Goal: Task Accomplishment & Management: Complete application form

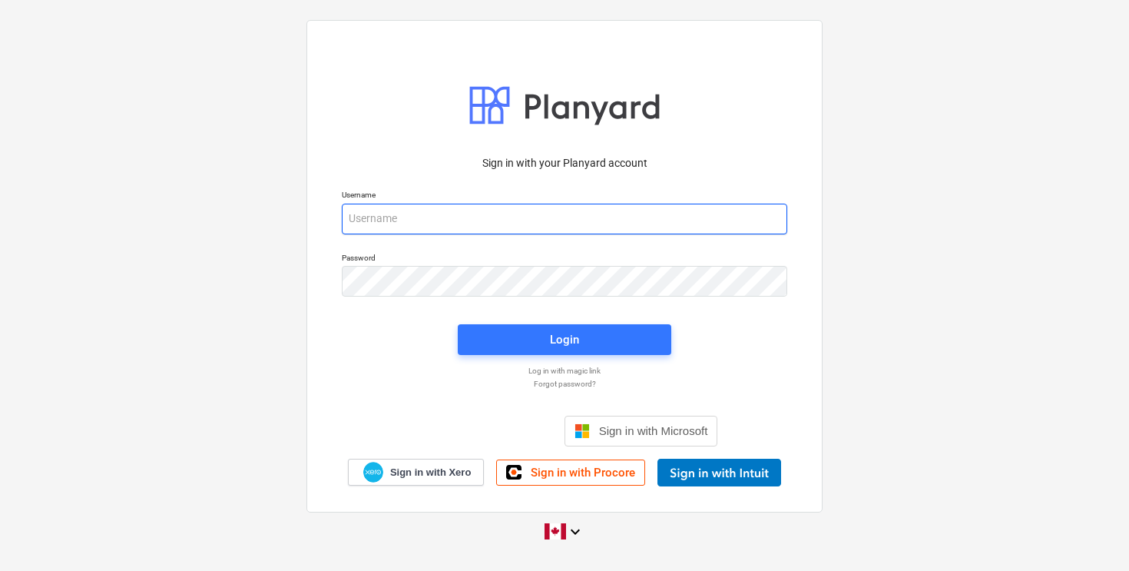
type input "[EMAIL_ADDRESS][DOMAIN_NAME]"
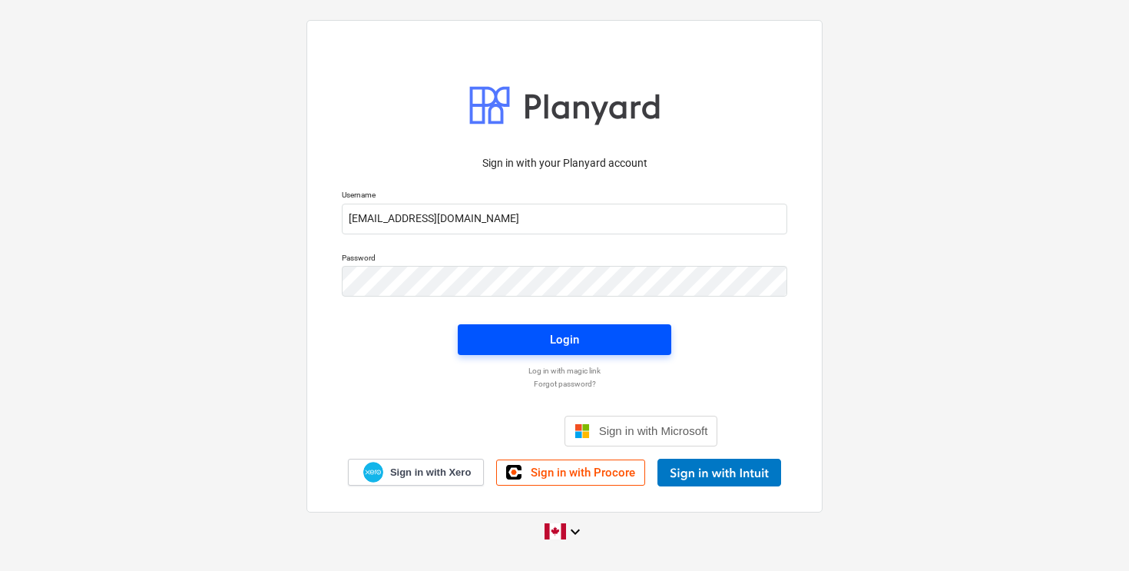
click at [566, 341] on div "Login" at bounding box center [564, 339] width 29 height 20
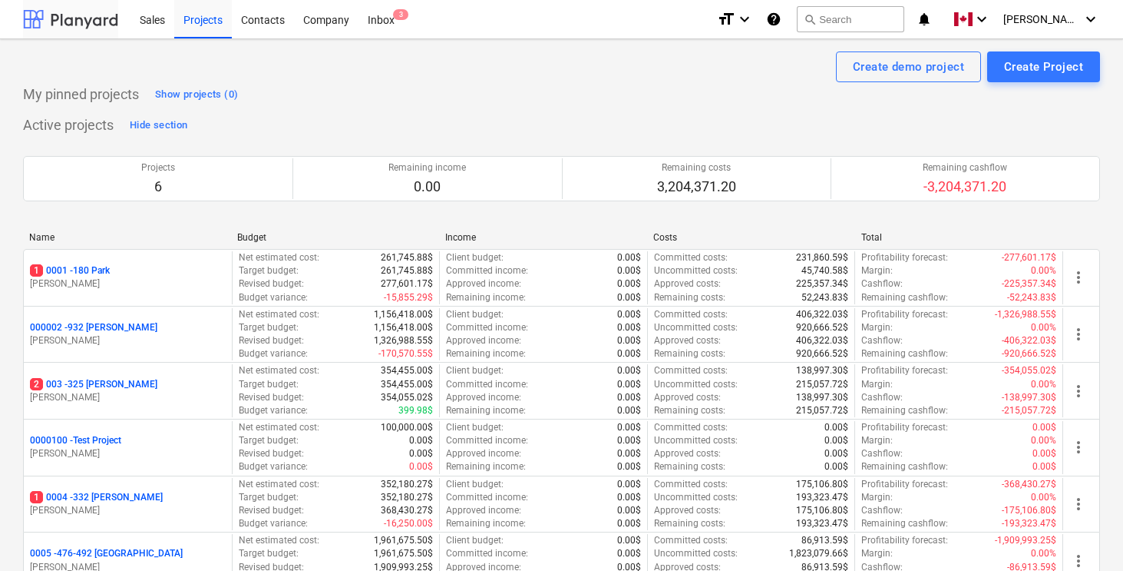
click at [95, 25] on div at bounding box center [70, 19] width 95 height 38
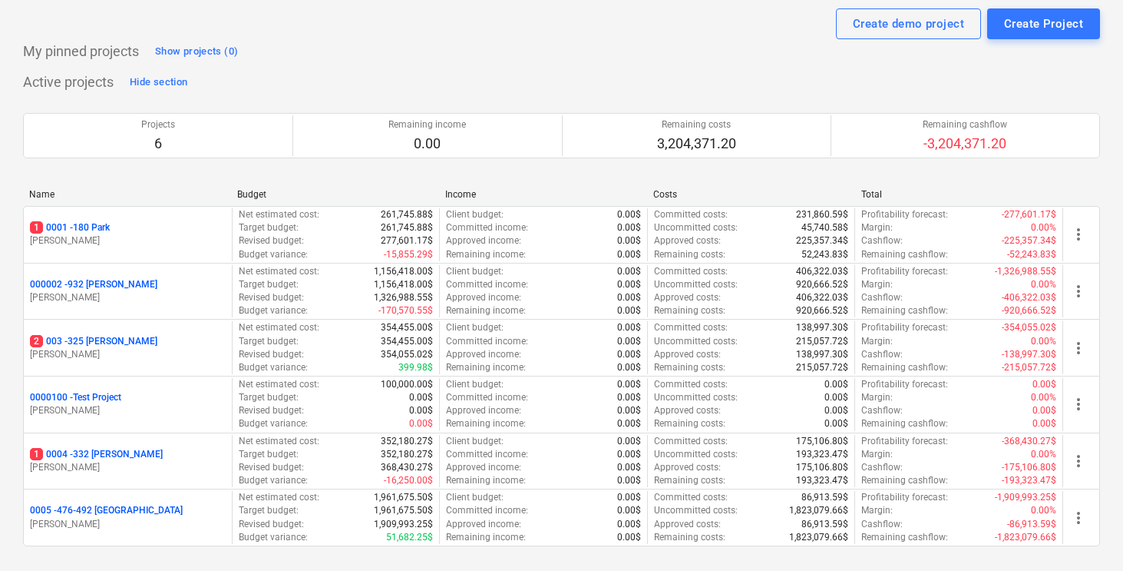
scroll to position [47, 0]
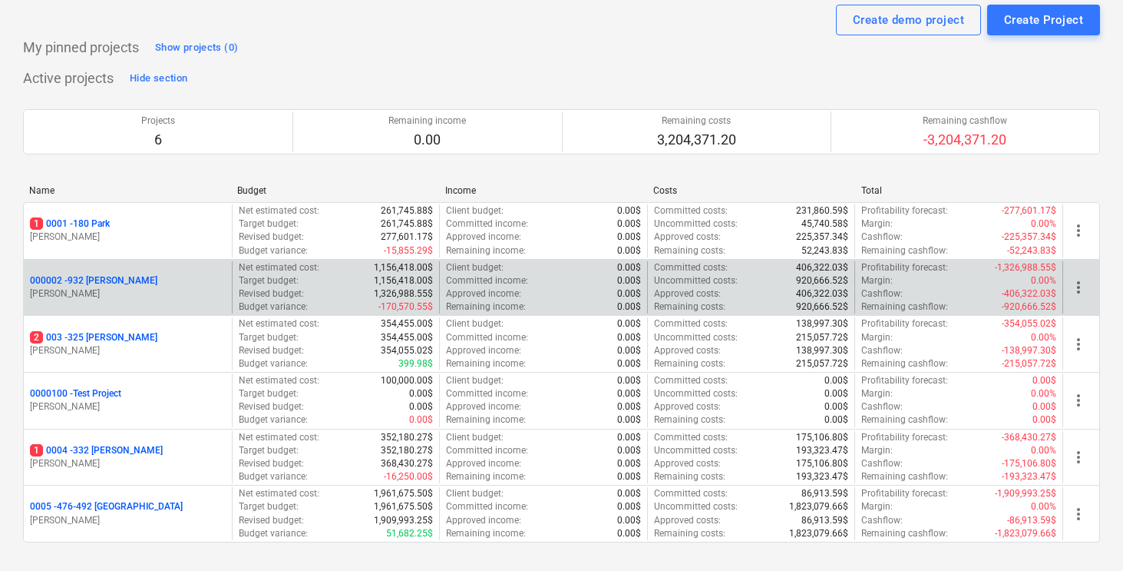
click at [99, 280] on p "000002 - 932 [PERSON_NAME]" at bounding box center [93, 280] width 127 height 13
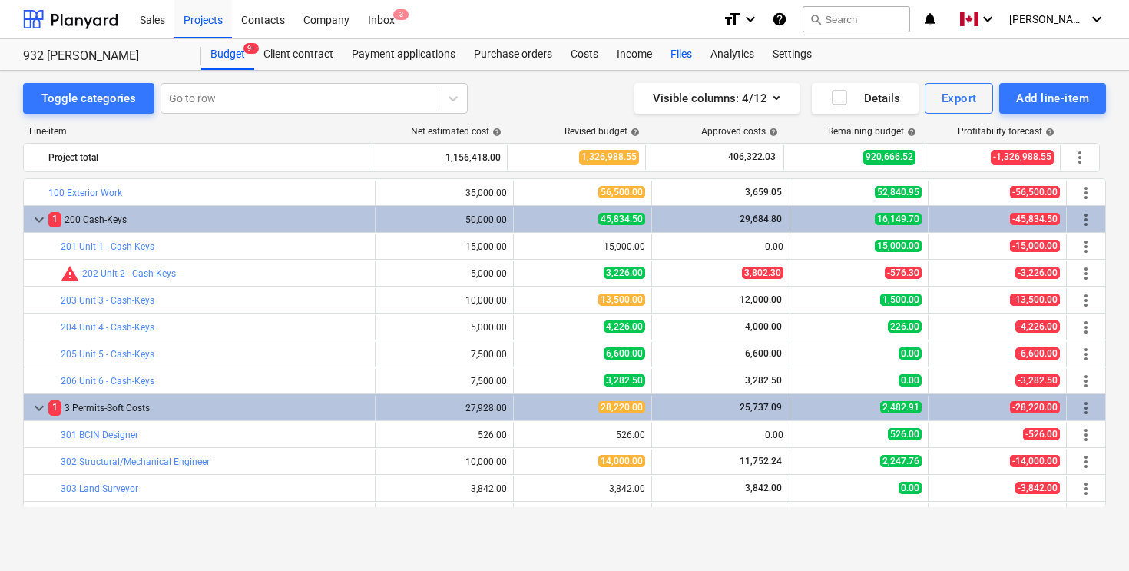
click at [685, 53] on div "Files" at bounding box center [681, 54] width 40 height 31
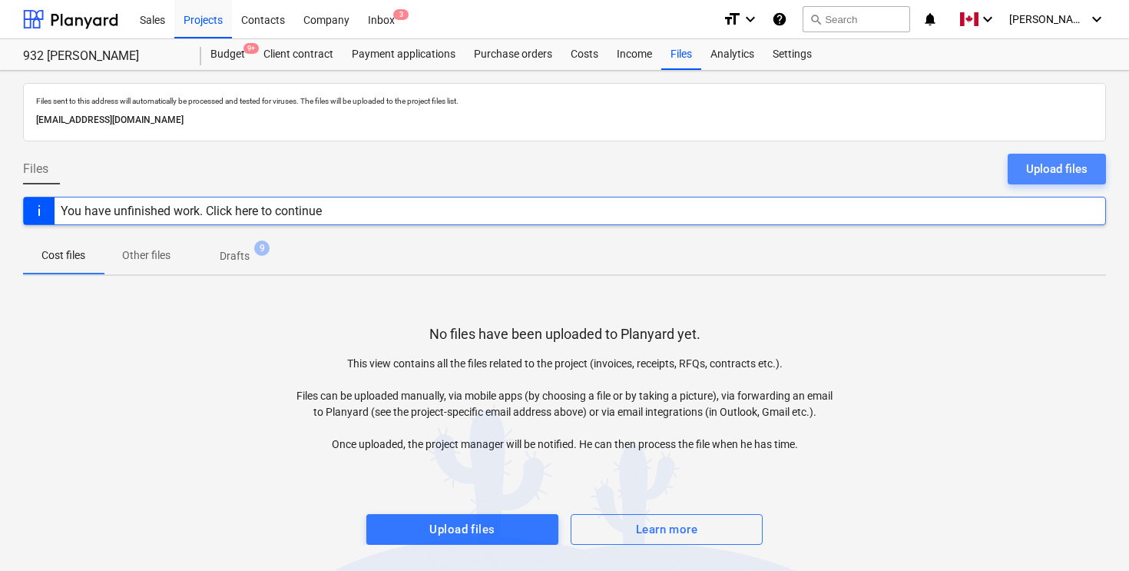
click at [1061, 169] on div "Upload files" at bounding box center [1056, 169] width 61 height 20
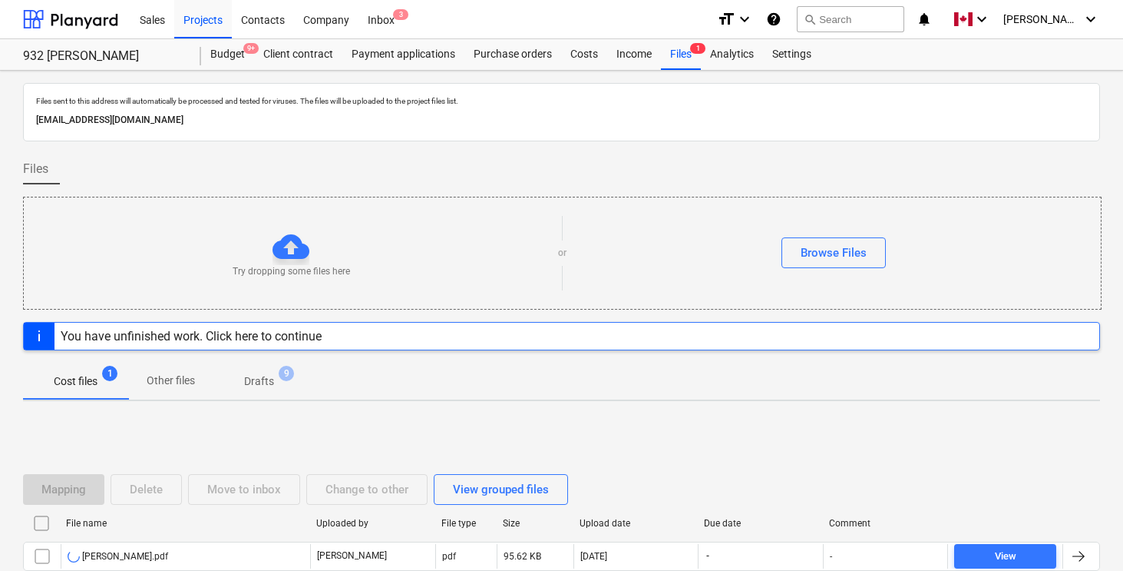
scroll to position [98, 0]
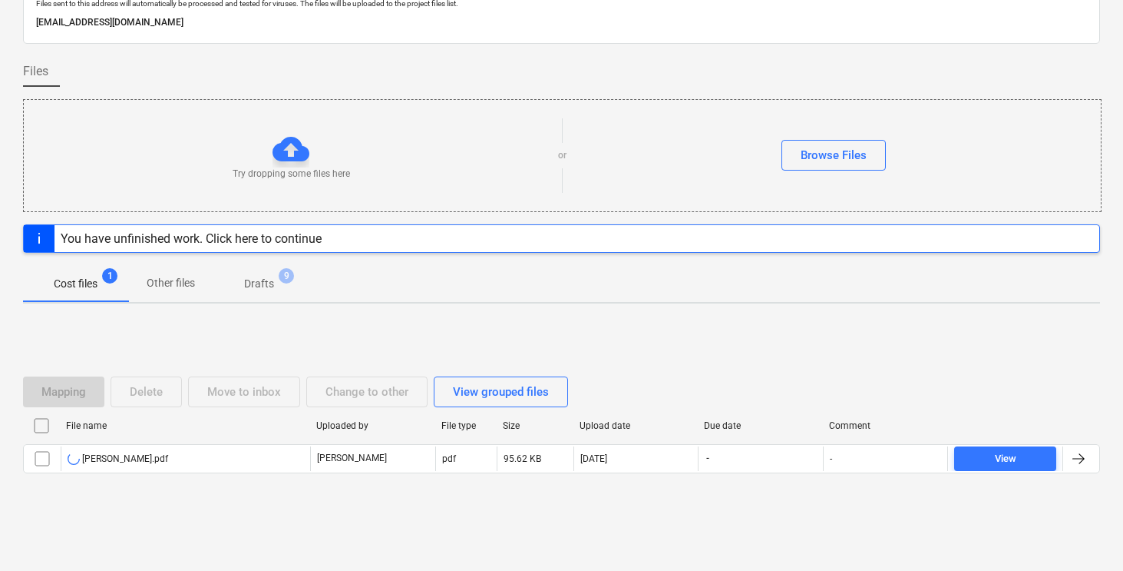
click at [930, 324] on div "Mapping Delete Move to inbox Change to other View grouped files File name Uploa…" at bounding box center [561, 431] width 1077 height 230
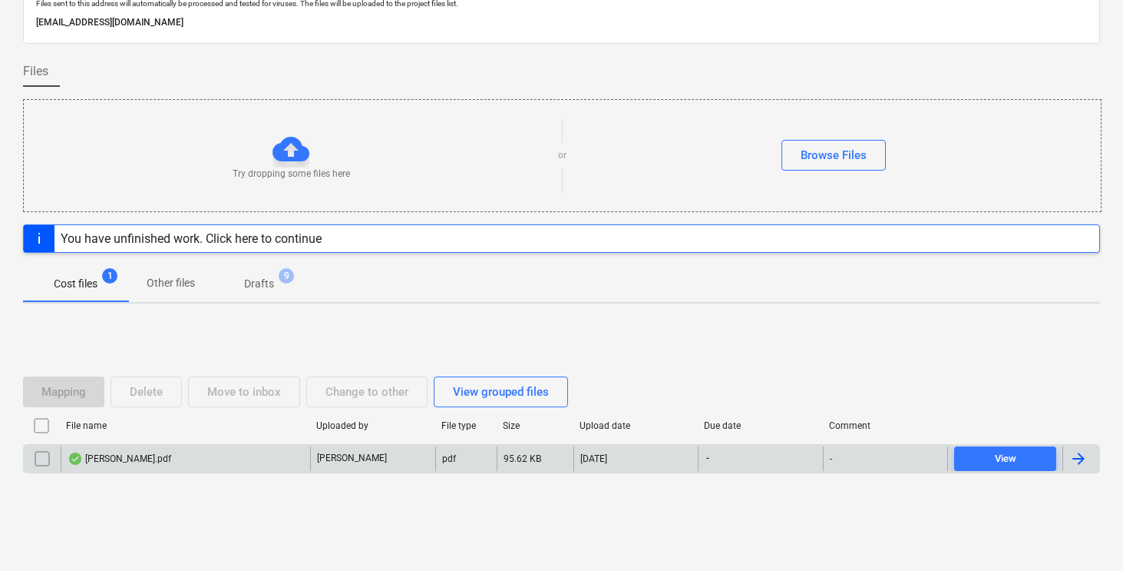
click at [1076, 455] on div at bounding box center [1079, 458] width 18 height 18
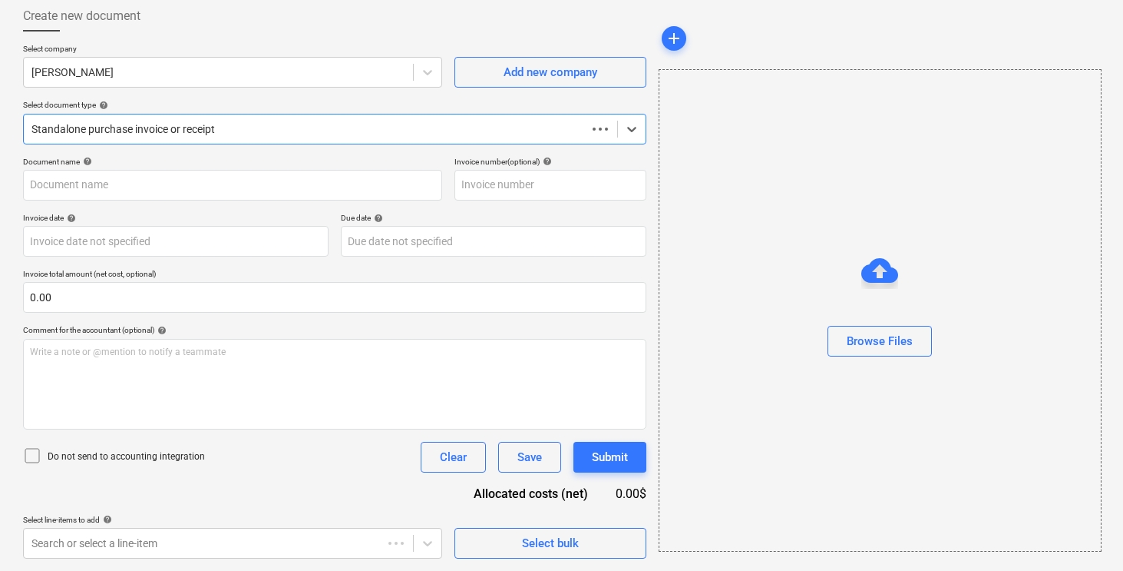
scroll to position [82, 0]
type input "[PERSON_NAME].pdf"
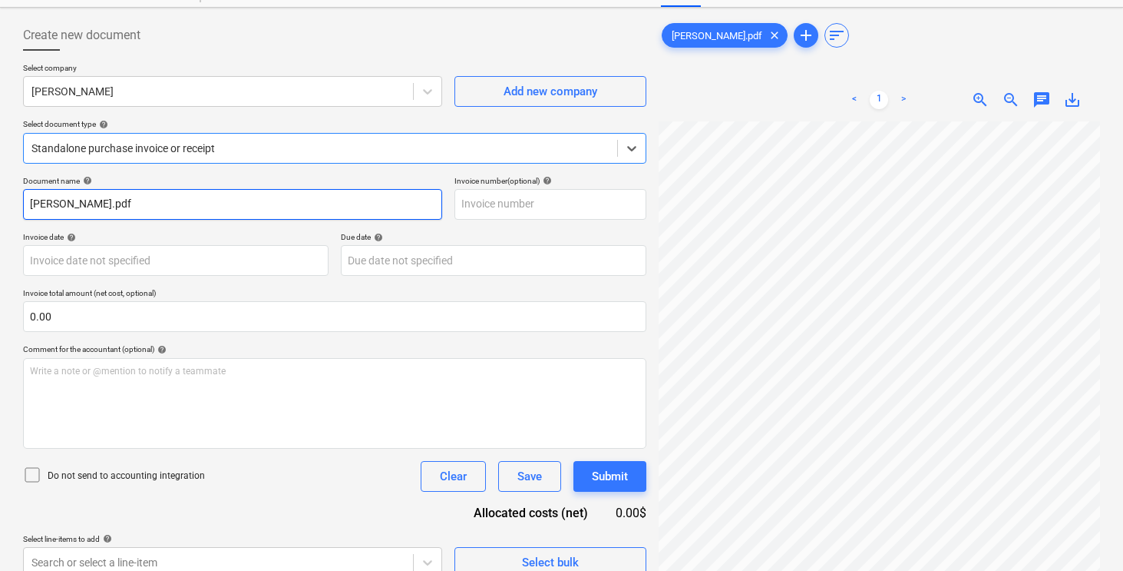
scroll to position [66, 0]
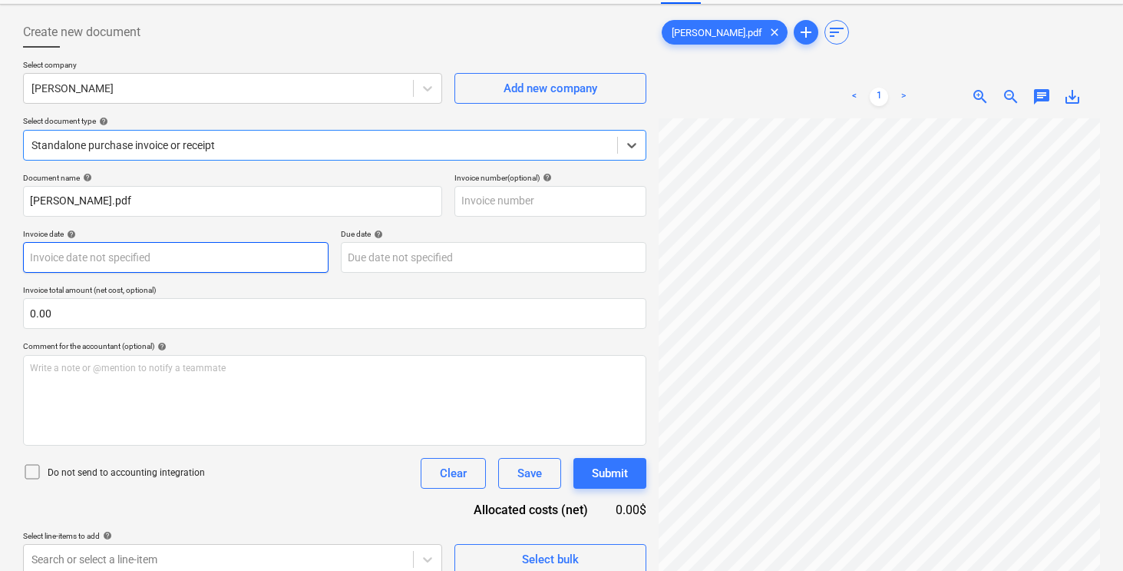
click at [112, 260] on body "Sales Projects Contacts Company Inbox 3 format_size keyboard_arrow_down help se…" at bounding box center [561, 219] width 1123 height 571
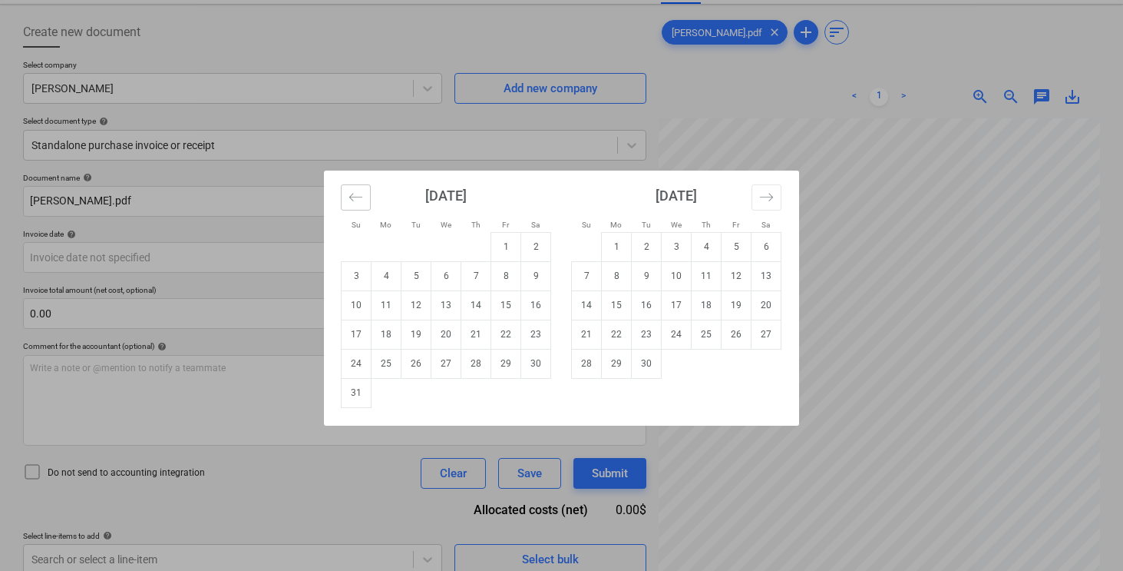
click at [359, 198] on icon "Move backward to switch to the previous month." at bounding box center [356, 197] width 15 height 15
click at [381, 303] on td "14" at bounding box center [387, 304] width 30 height 29
type input "[DATE]"
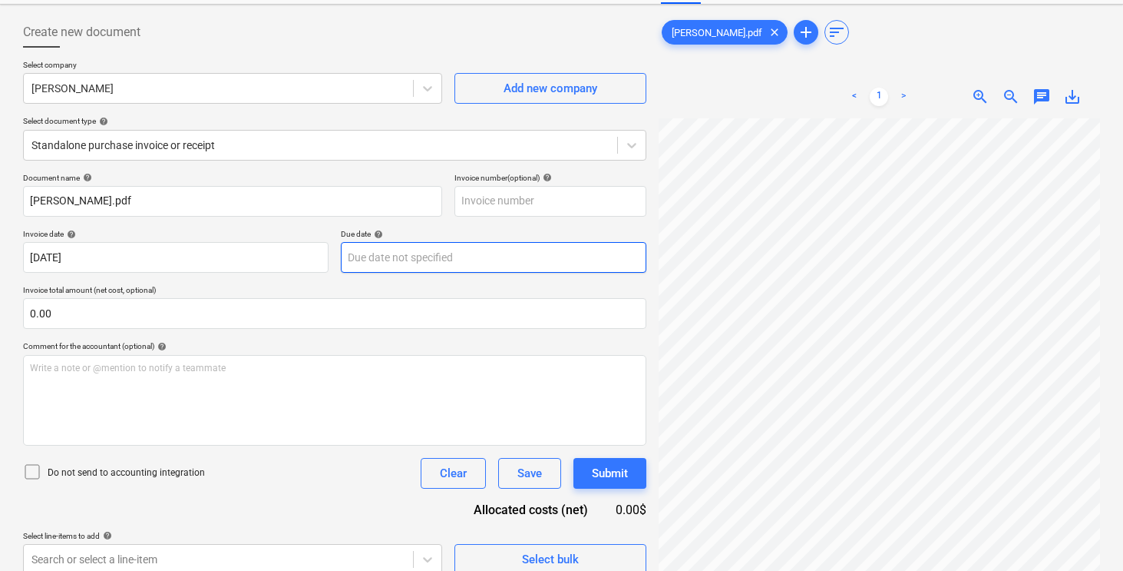
click at [393, 256] on body "Sales Projects Contacts Company Inbox 3 format_size keyboard_arrow_down help se…" at bounding box center [561, 219] width 1123 height 571
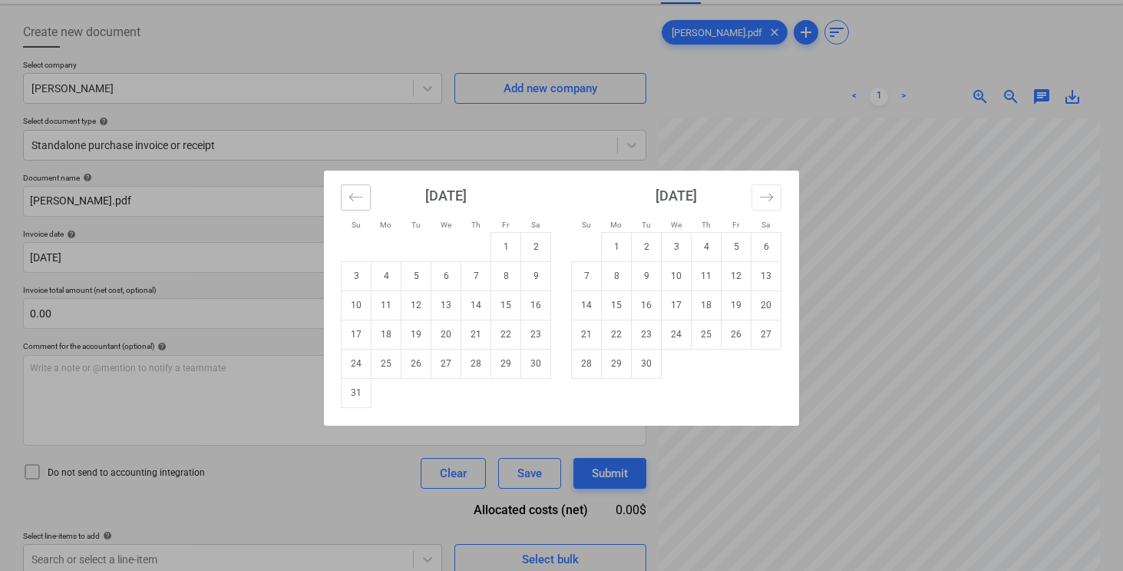
click at [356, 202] on icon "Move backward to switch to the previous month." at bounding box center [356, 197] width 15 height 15
click at [392, 296] on td "14" at bounding box center [387, 304] width 30 height 29
type input "[DATE]"
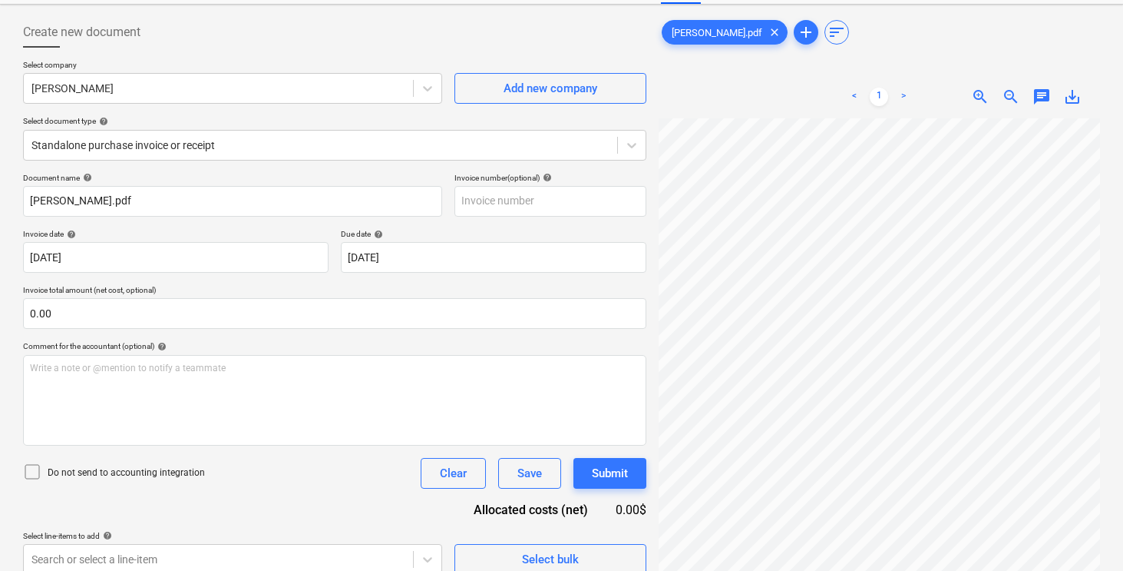
click at [299, 289] on p "Invoice total amount (net cost, optional)" at bounding box center [335, 291] width 624 height 13
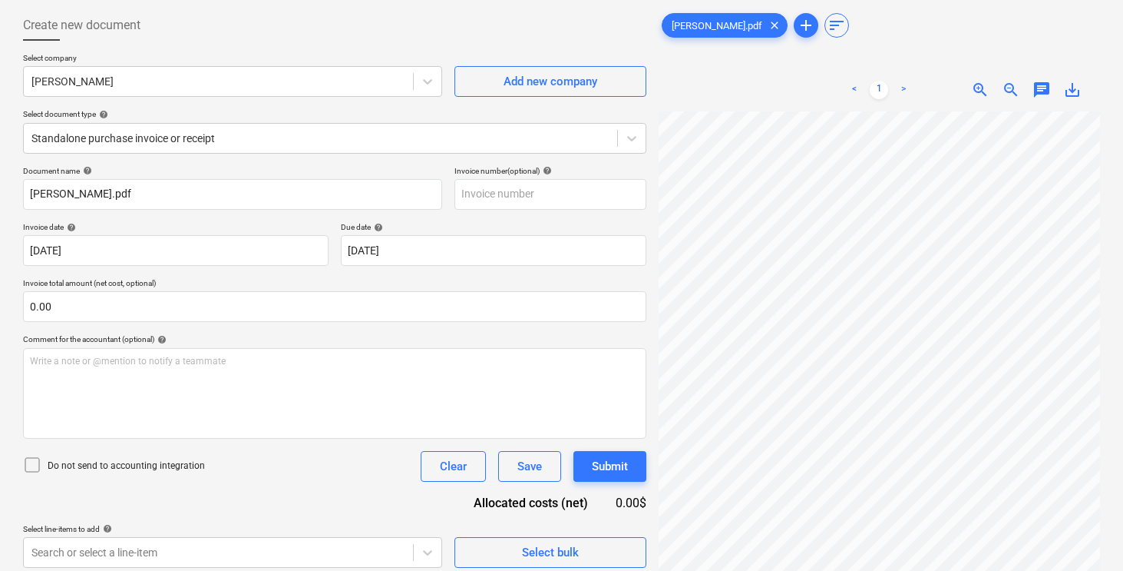
scroll to position [89, 0]
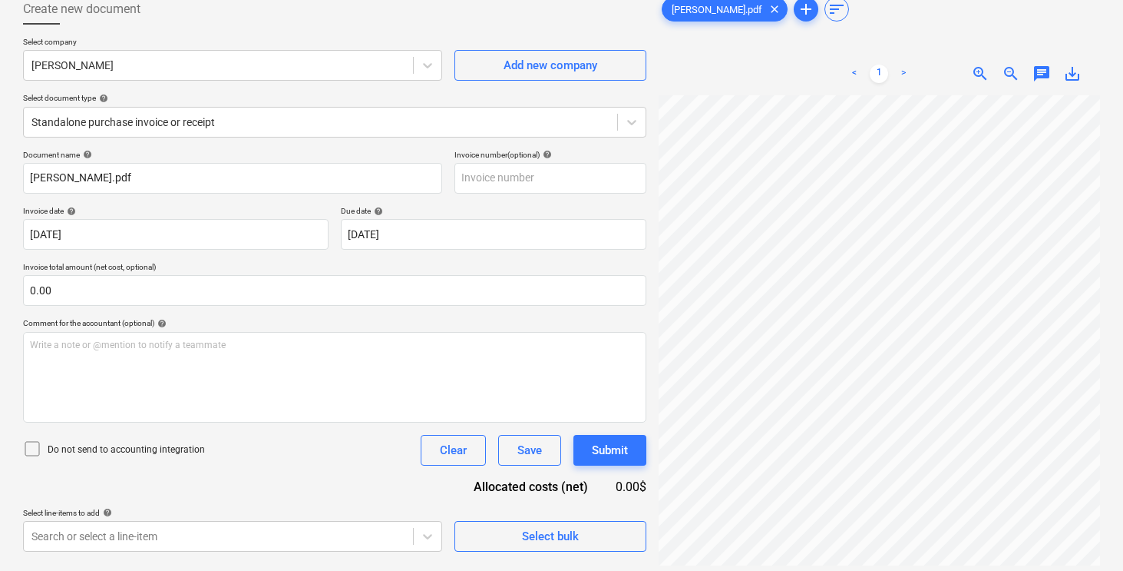
click at [300, 270] on p "Invoice total amount (net cost, optional)" at bounding box center [335, 268] width 624 height 13
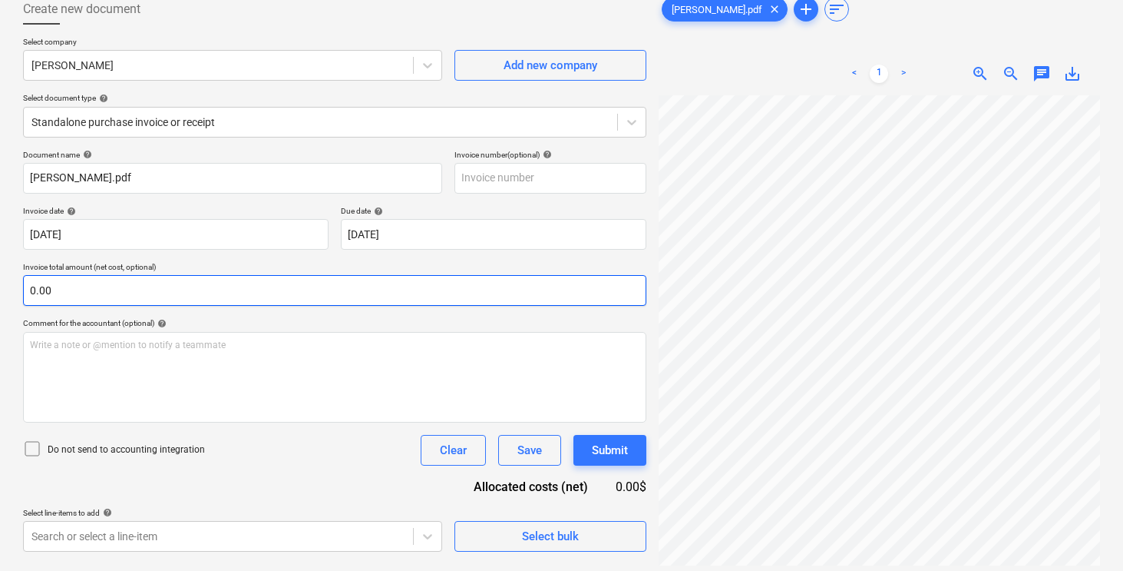
click at [193, 287] on input "0.00" at bounding box center [335, 290] width 624 height 31
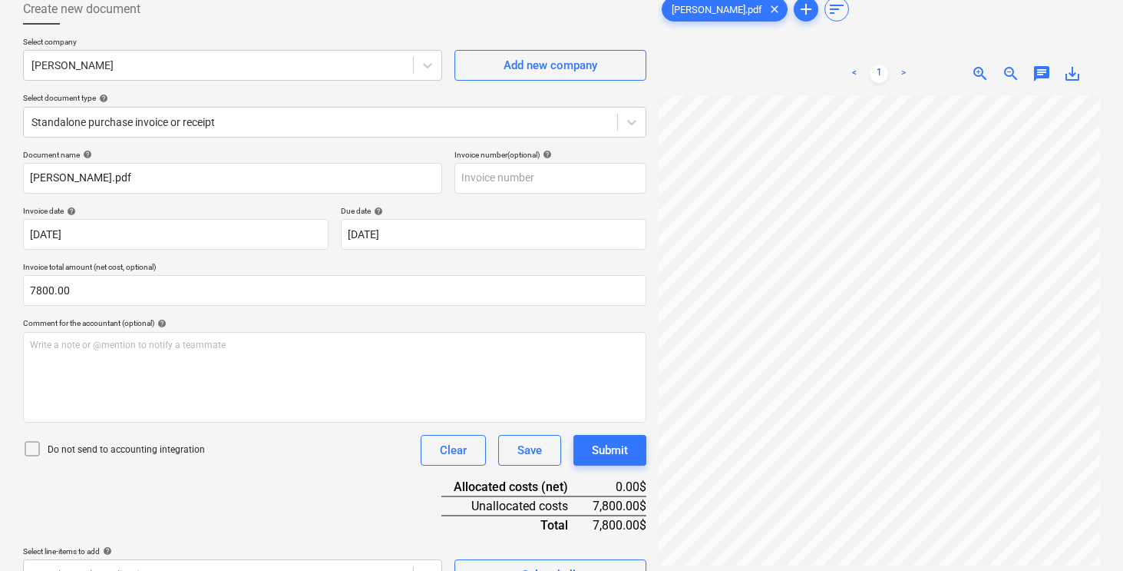
click at [286, 462] on div "Do not send to accounting integration Clear Save Submit" at bounding box center [335, 450] width 624 height 31
type input "7,800.00"
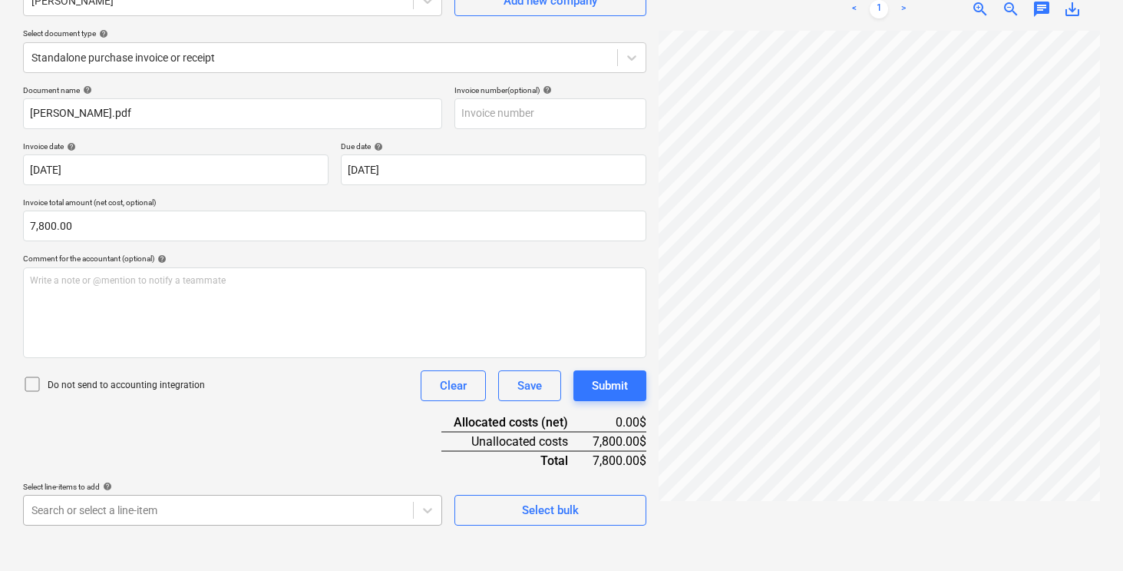
click at [158, 417] on body "Sales Projects Contacts Company Inbox 3 format_size keyboard_arrow_down help se…" at bounding box center [561, 131] width 1123 height 571
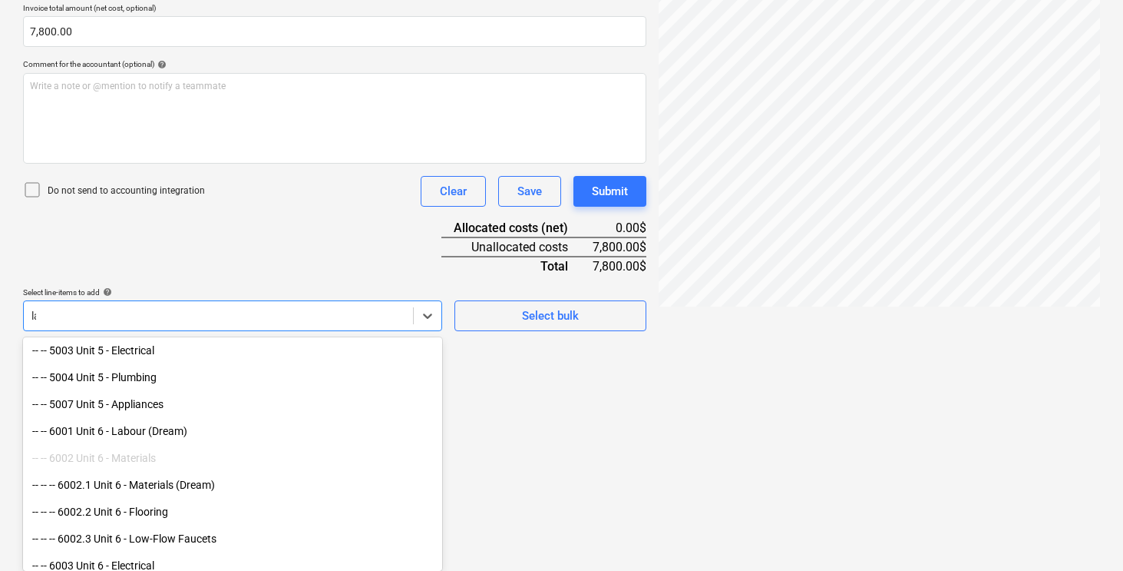
scroll to position [270, 0]
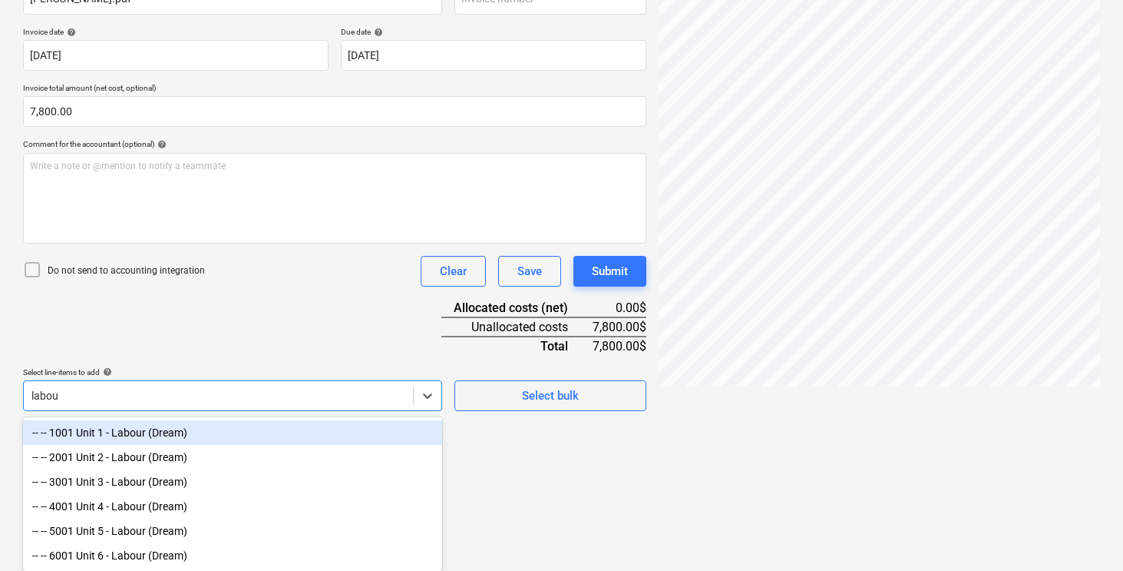
type input "labour"
click at [157, 432] on div "-- -- 1001 Unit 1 - Labour (Dream)" at bounding box center [232, 432] width 419 height 25
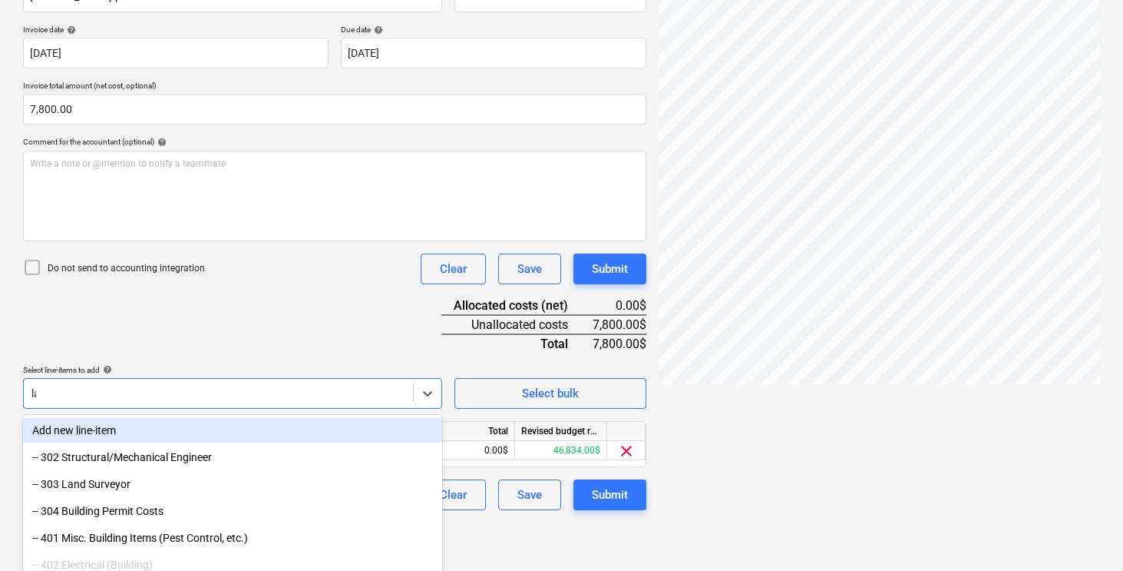
scroll to position [245, 0]
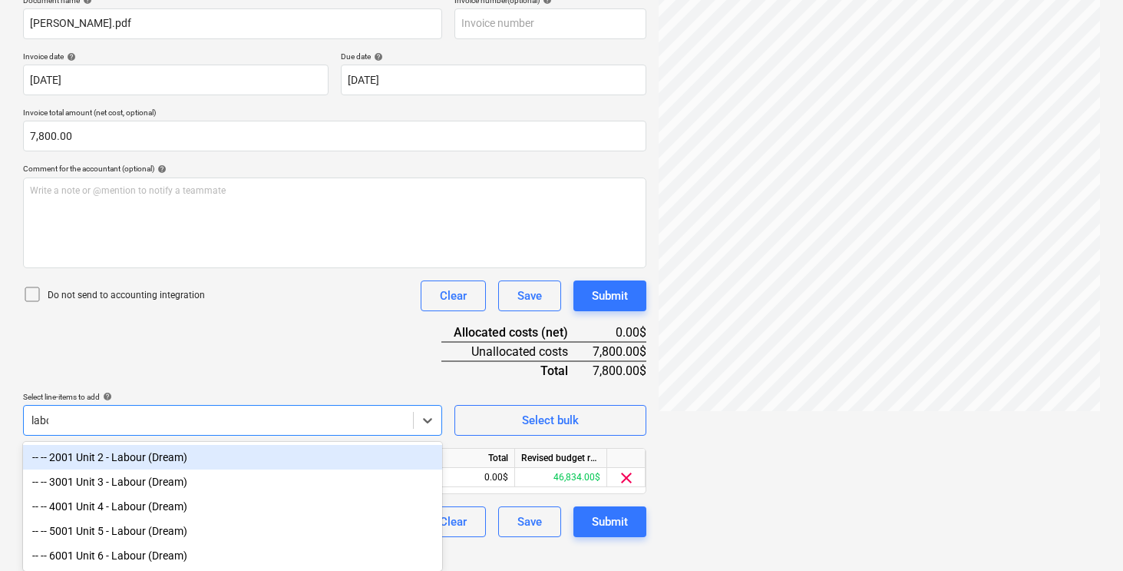
type input "labour"
click at [151, 458] on div "-- -- 2001 Unit 2 - Labour (Dream)" at bounding box center [232, 457] width 419 height 25
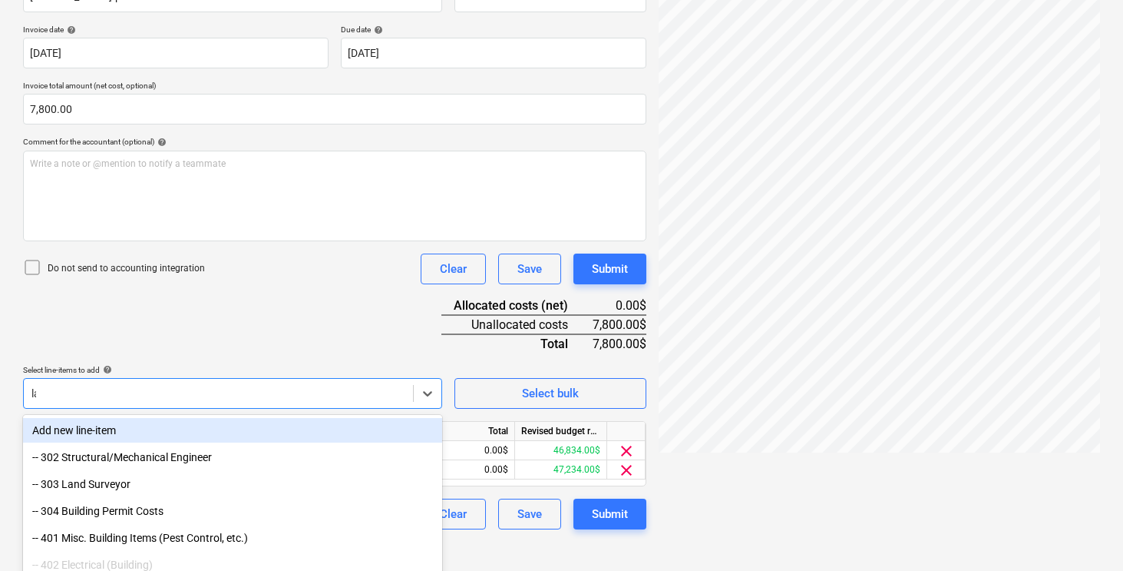
scroll to position [241, 0]
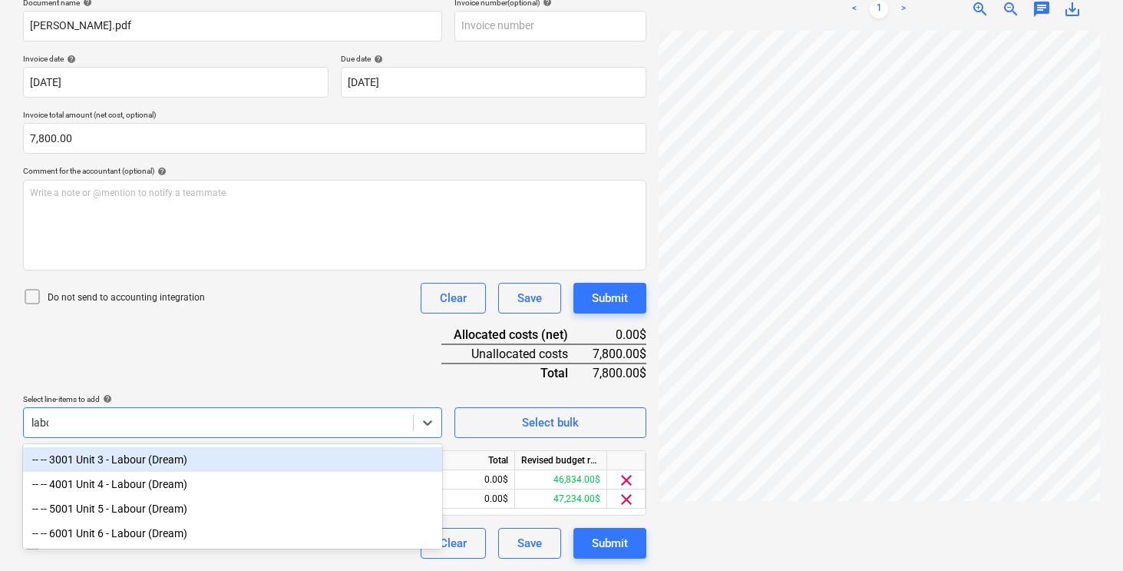
type input "labour"
click at [147, 464] on div "-- -- 3001 Unit 3 - Labour (Dream)" at bounding box center [232, 459] width 419 height 25
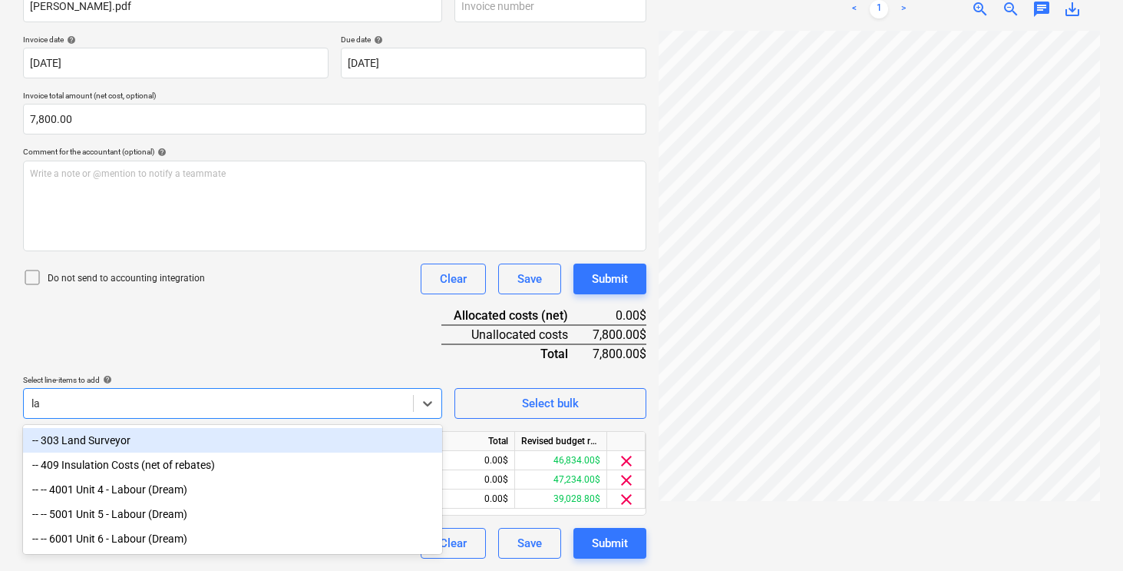
scroll to position [260, 0]
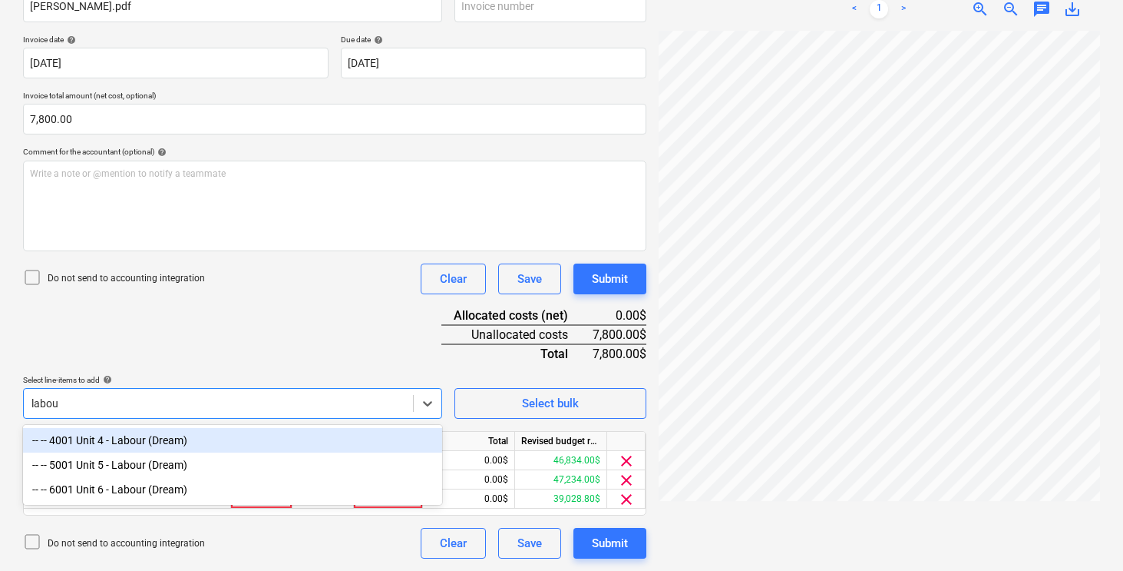
type input "labour"
click at [134, 439] on div "-- -- 4001 Unit 4 - Labour (Dream)" at bounding box center [232, 440] width 419 height 25
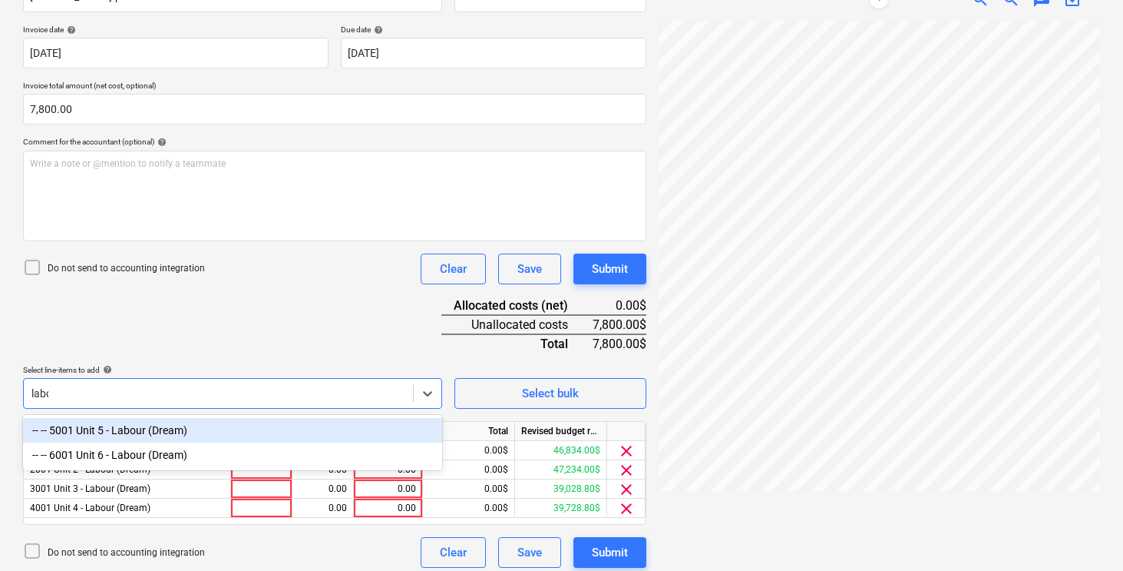
type input "labour"
click at [131, 433] on div "-- -- 5001 Unit 5 - Labour (Dream)" at bounding box center [232, 430] width 419 height 25
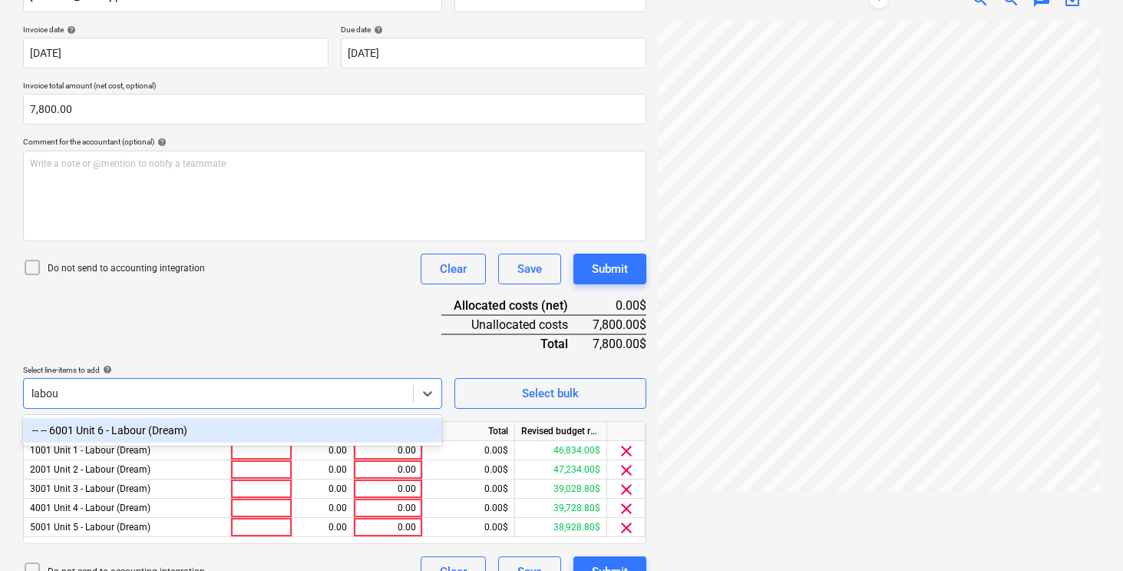
type input "labour"
click at [131, 432] on div "-- -- 6001 Unit 6 - Labour (Dream)" at bounding box center [232, 430] width 419 height 25
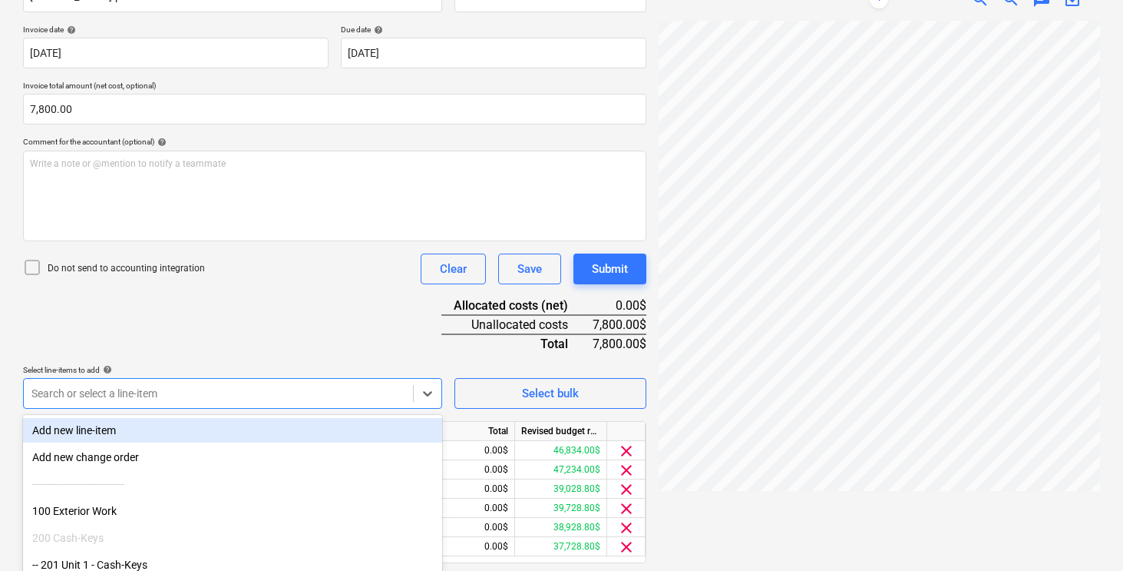
click at [250, 366] on div "Select line-items to add help" at bounding box center [232, 370] width 419 height 10
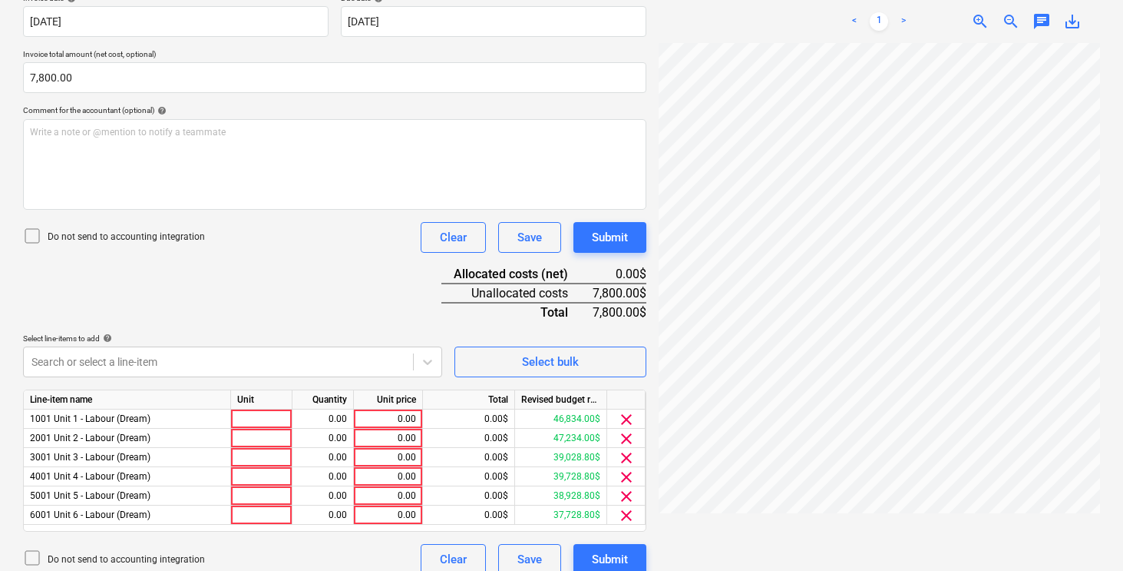
scroll to position [318, 0]
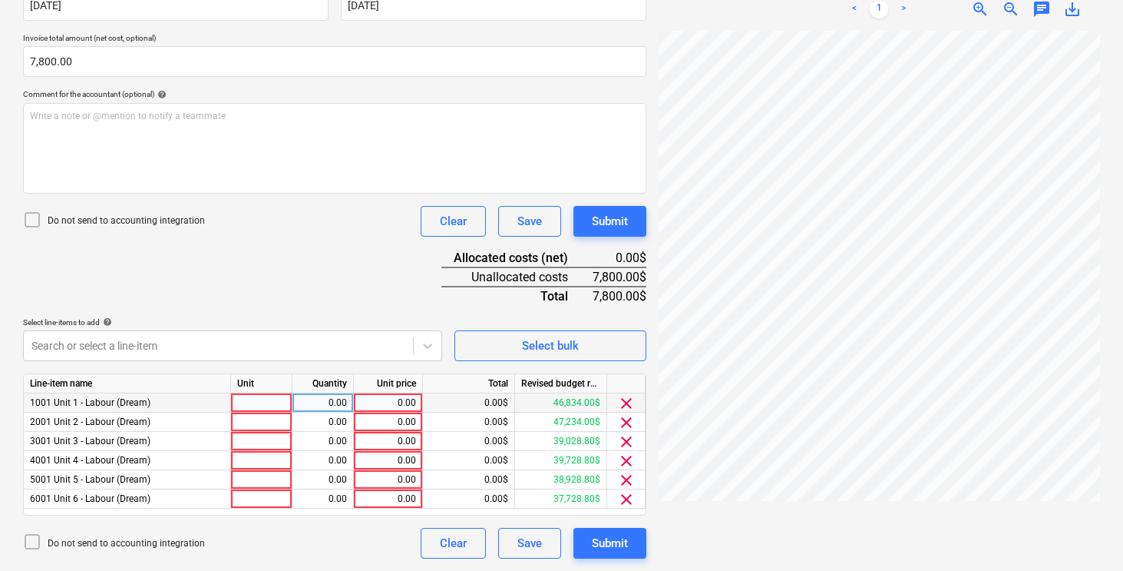
click at [255, 405] on div at bounding box center [261, 402] width 61 height 19
type input "pcs"
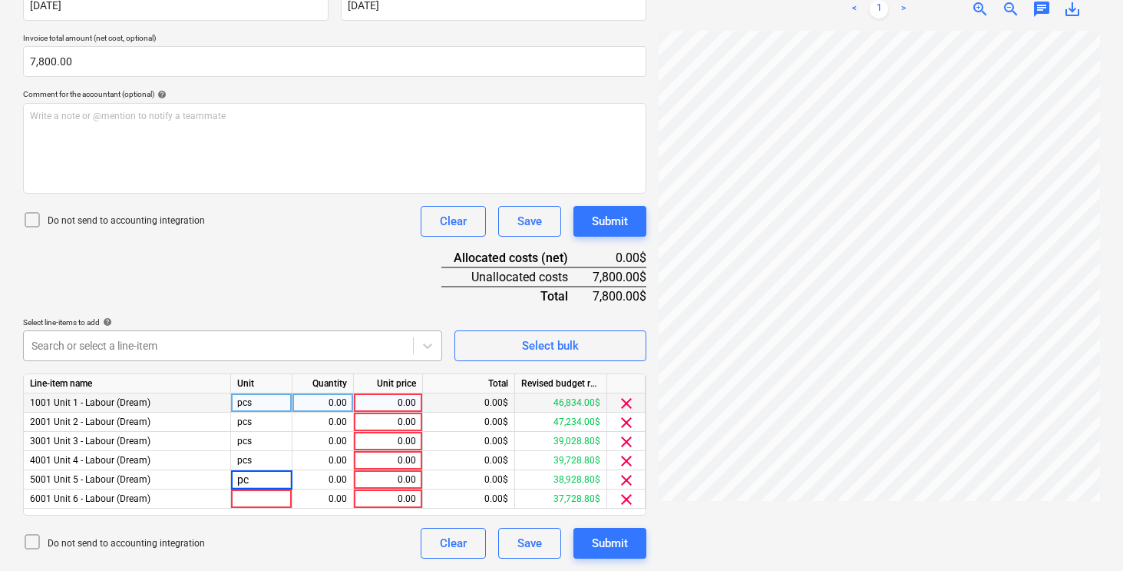
type input "pcs"
click at [402, 399] on div "0.00" at bounding box center [388, 402] width 56 height 19
type input "400"
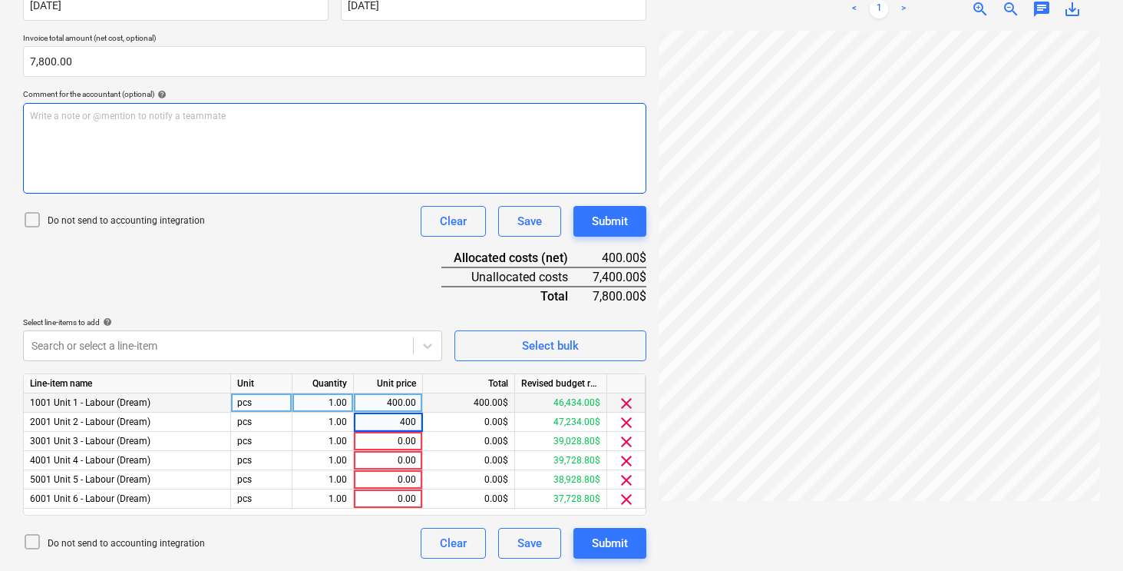
type input "4000"
type input "800"
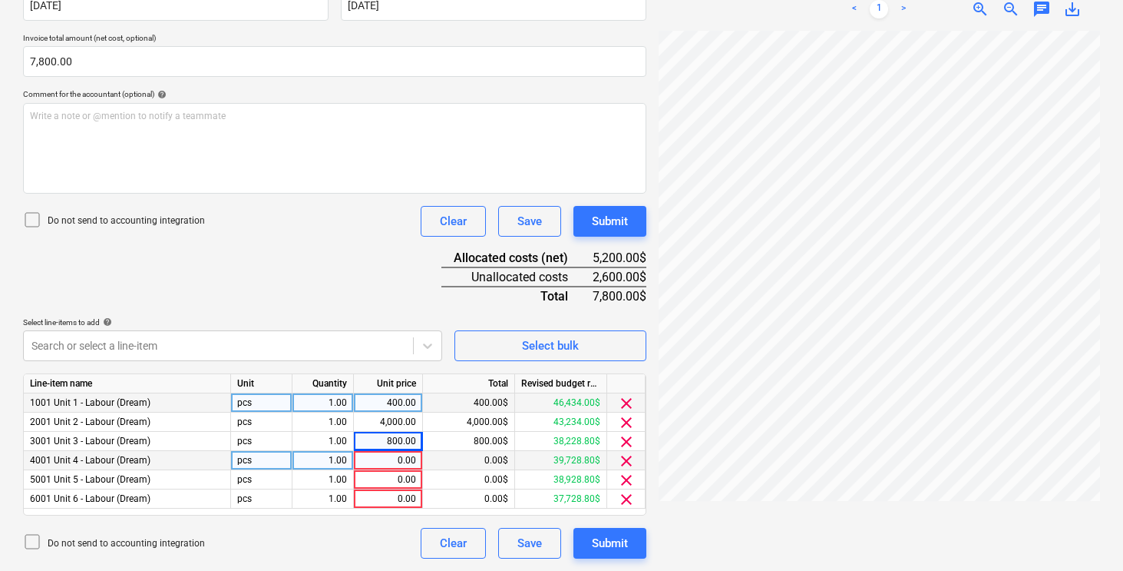
click at [382, 463] on div "0.00" at bounding box center [388, 460] width 56 height 19
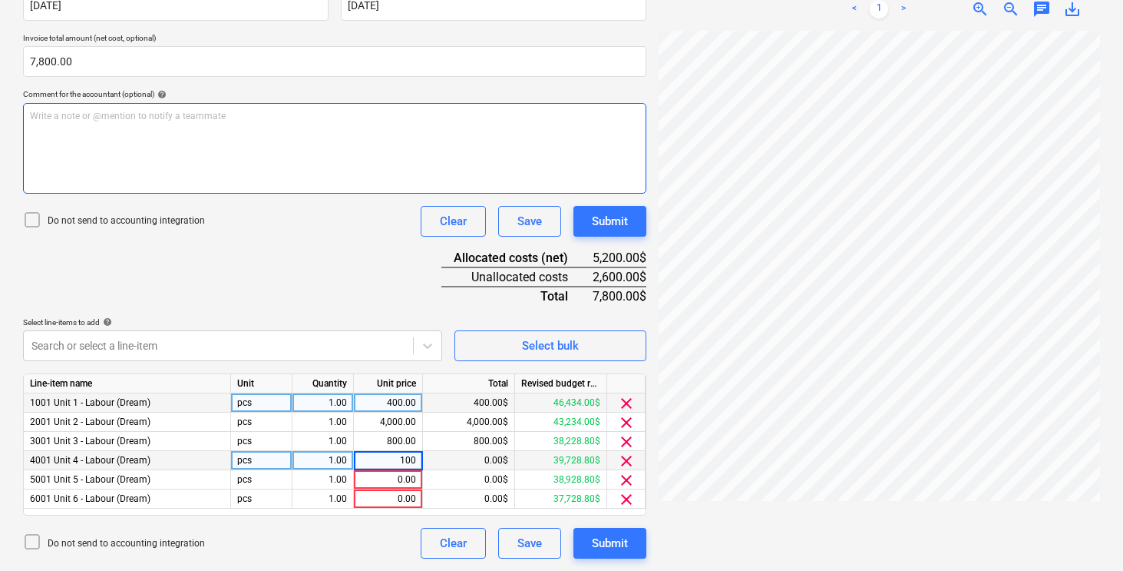
type input "1000"
type input "800"
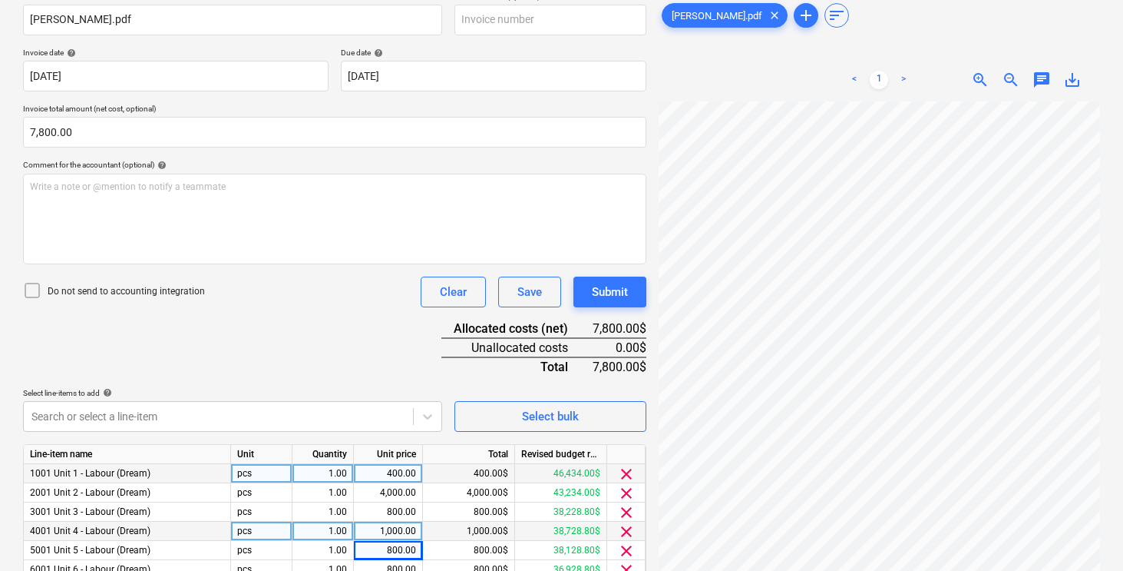
scroll to position [218, 0]
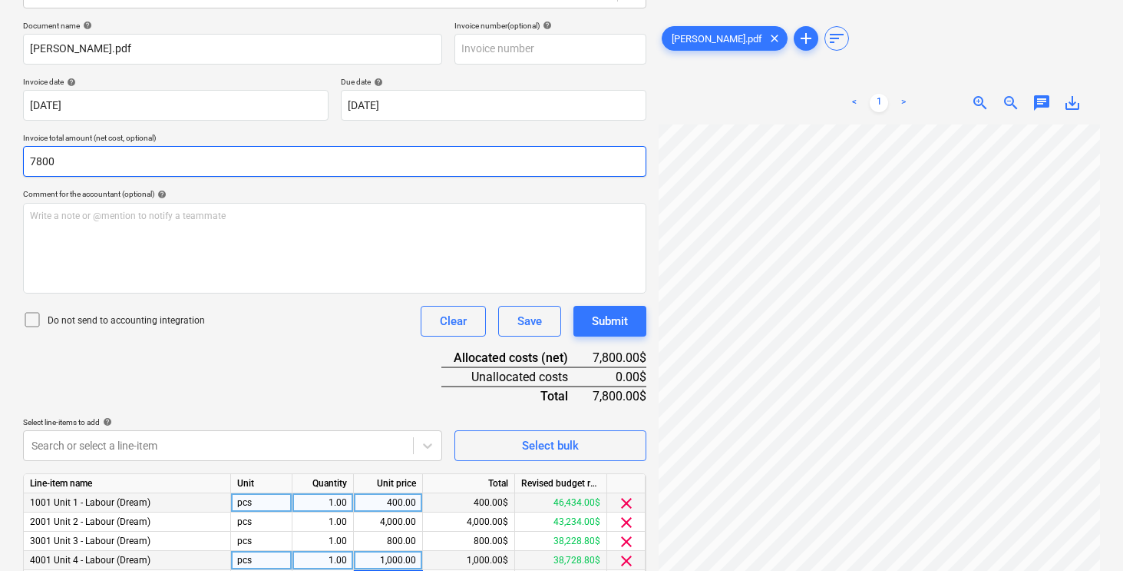
drag, startPoint x: 83, startPoint y: 160, endPoint x: 18, endPoint y: 160, distance: 64.5
click at [18, 160] on div "Create new document Select company [PERSON_NAME] Contractor Add new company Sel…" at bounding box center [335, 262] width 636 height 806
click at [339, 346] on div "Document name help [PERSON_NAME].pdf Invoice number (optional) help Invoice dat…" at bounding box center [335, 339] width 624 height 637
type input "7,800.00"
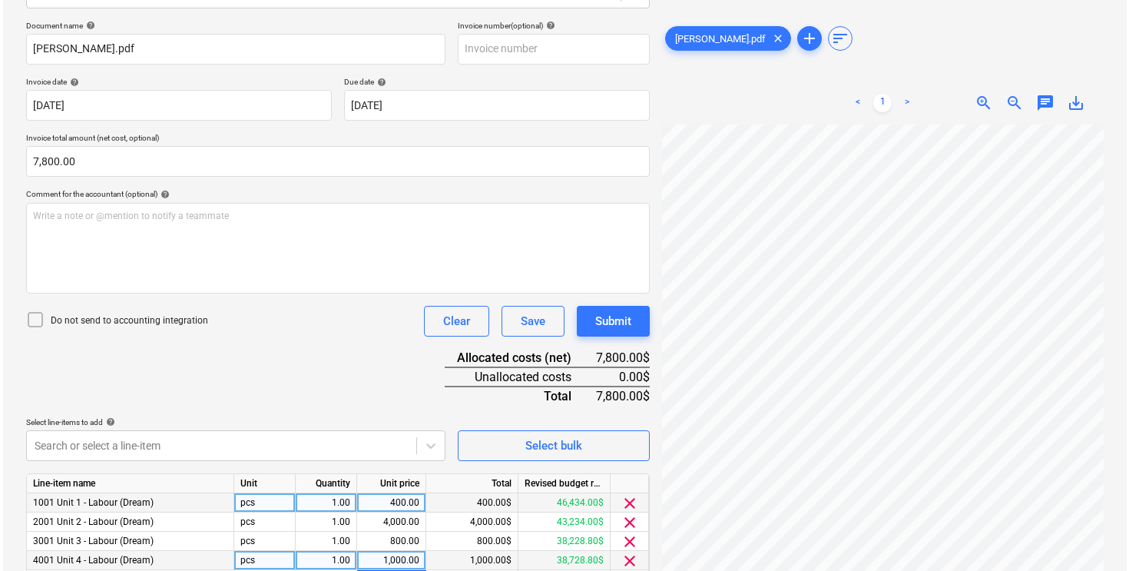
scroll to position [318, 0]
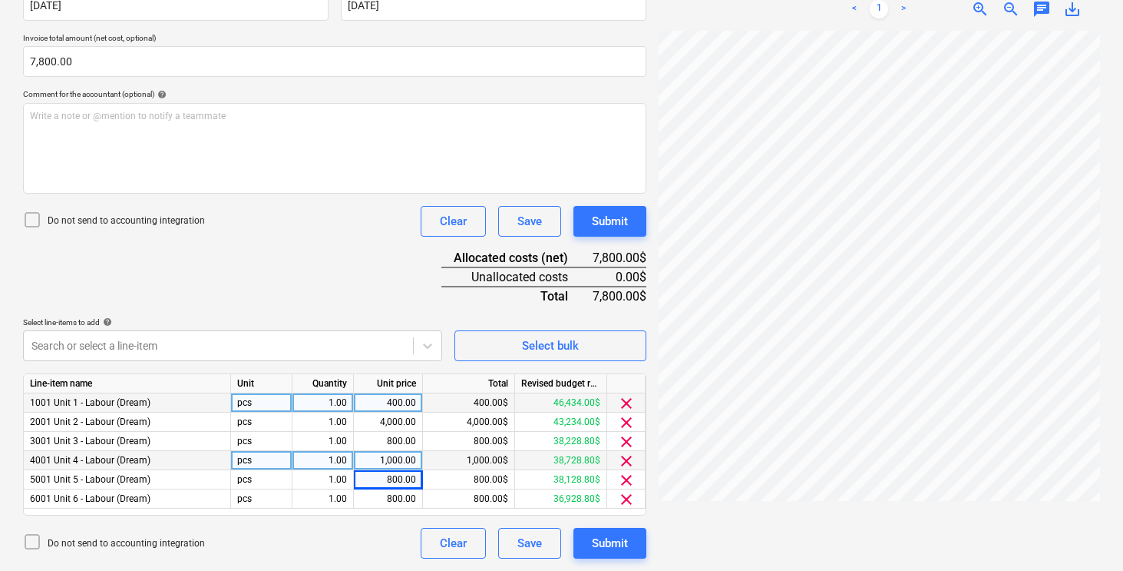
click at [311, 246] on div "Document name help [PERSON_NAME].pdf Invoice number (optional) help Invoice dat…" at bounding box center [335, 239] width 624 height 637
click at [617, 541] on div "Submit" at bounding box center [610, 543] width 36 height 20
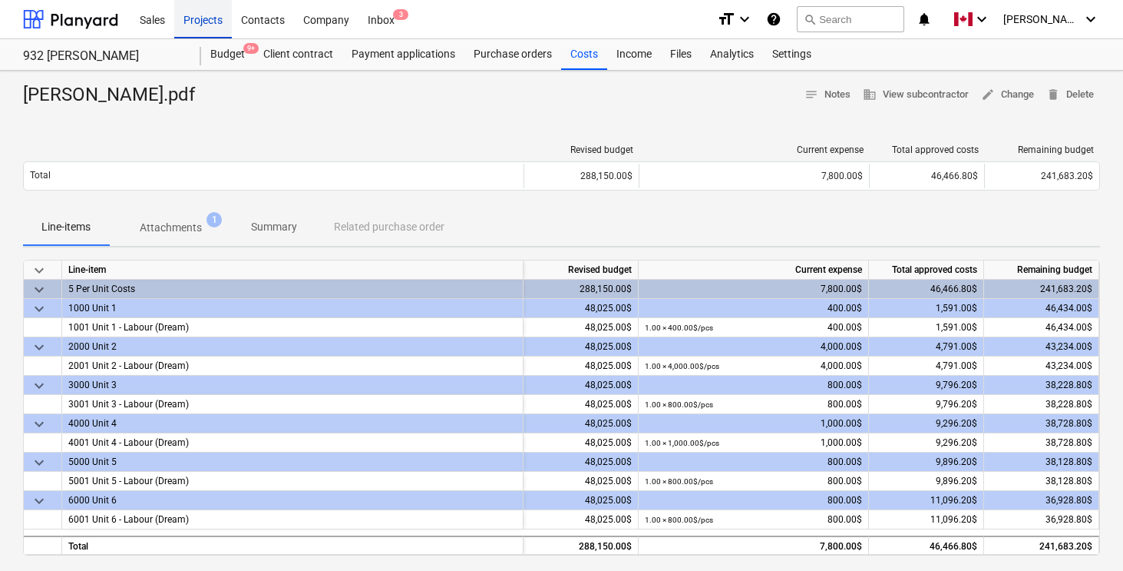
click at [204, 18] on div "Projects" at bounding box center [203, 18] width 58 height 39
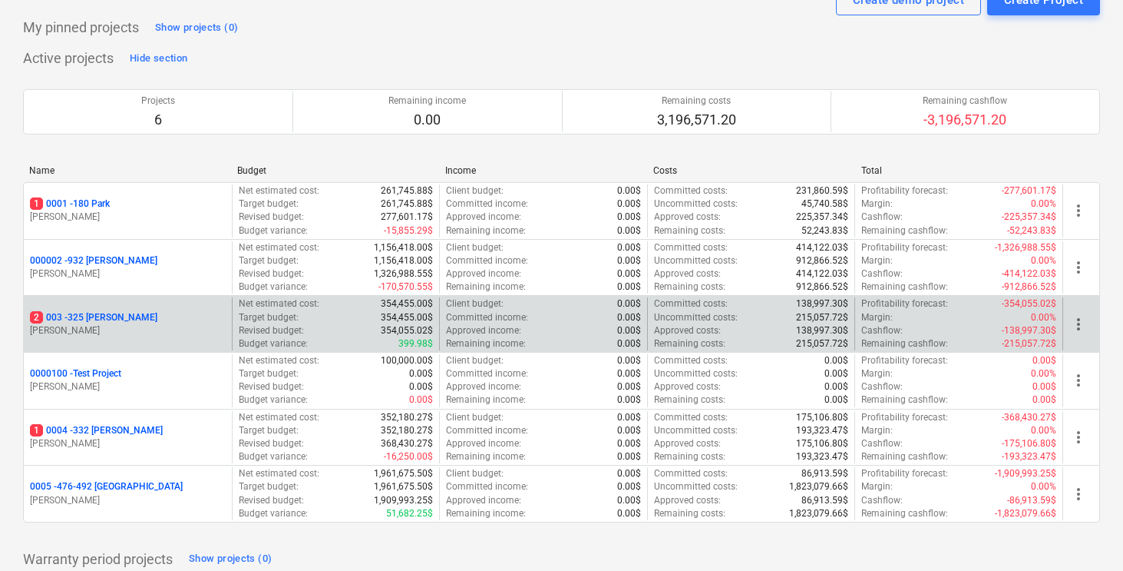
scroll to position [83, 0]
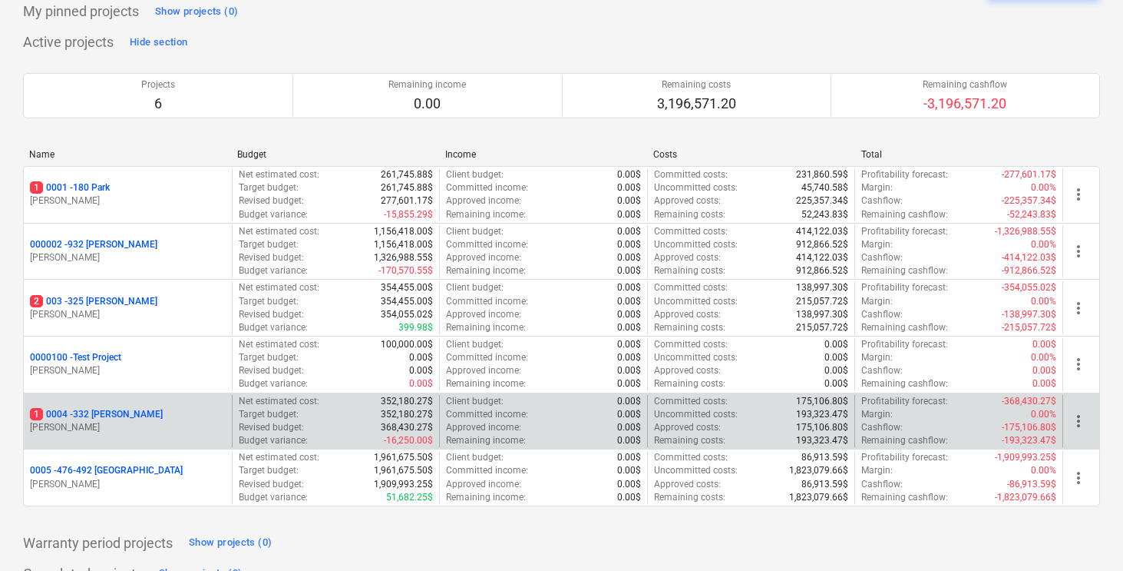
click at [110, 410] on p "1 0004 - 332 [PERSON_NAME]" at bounding box center [96, 414] width 133 height 13
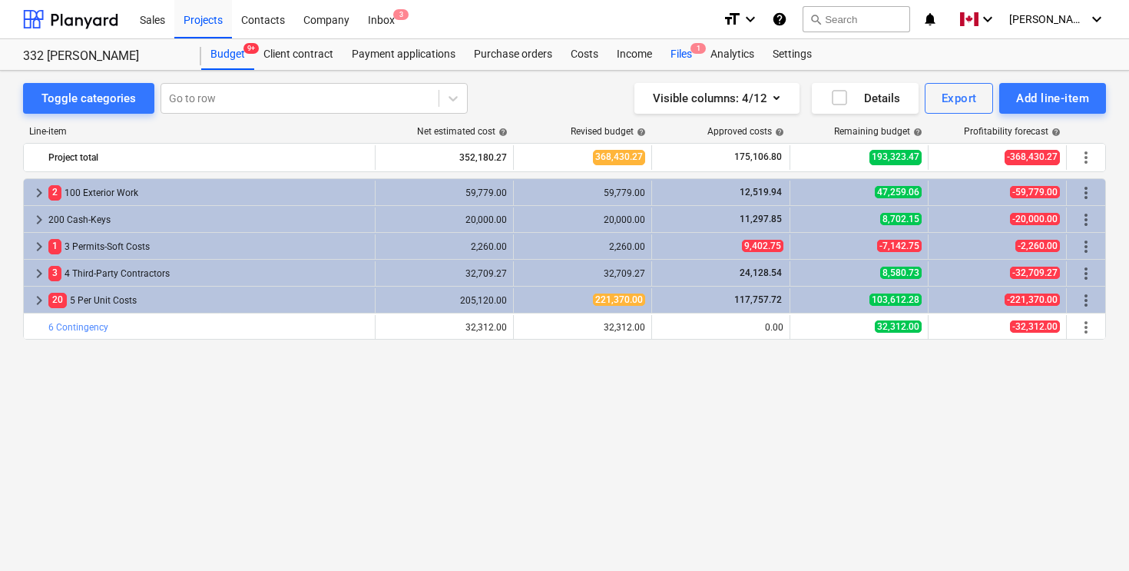
click at [686, 55] on div "Files 1" at bounding box center [681, 54] width 40 height 31
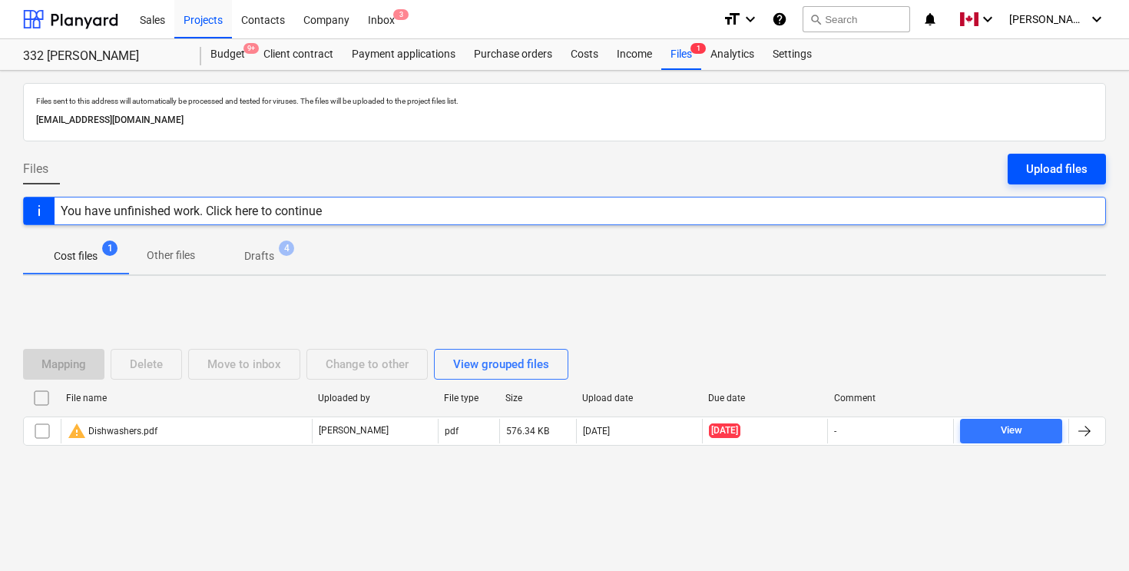
click at [1058, 169] on div "Upload files" at bounding box center [1056, 169] width 61 height 20
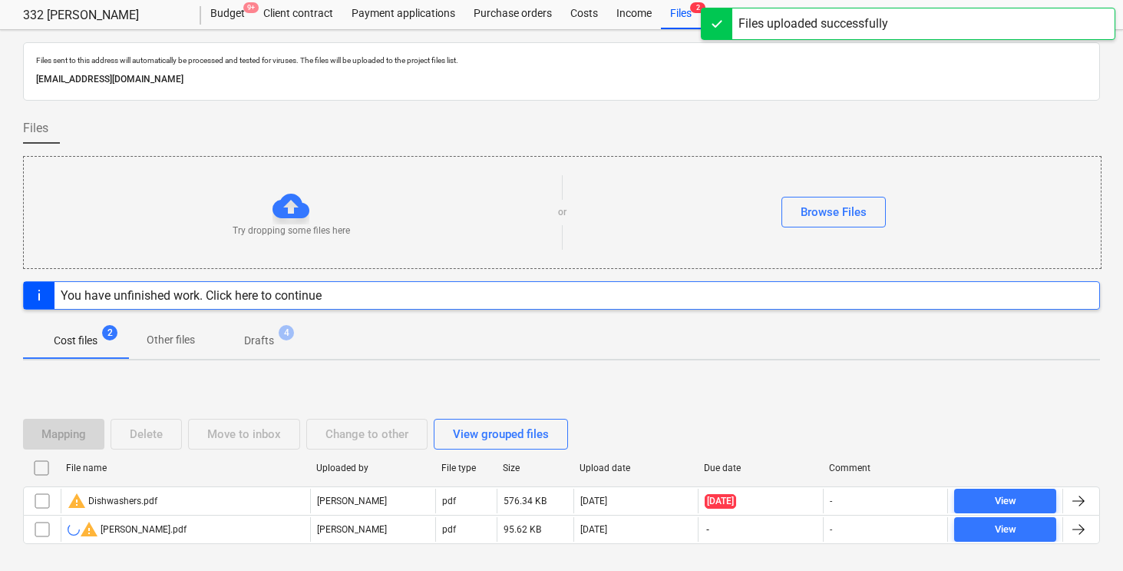
scroll to position [98, 0]
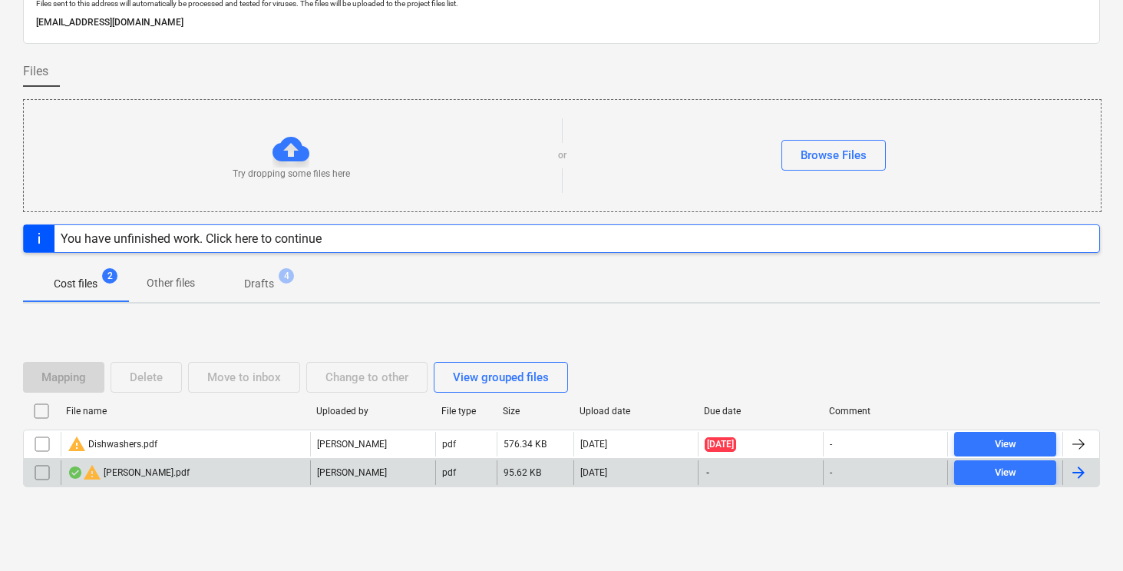
click at [1070, 471] on div at bounding box center [1079, 472] width 18 height 18
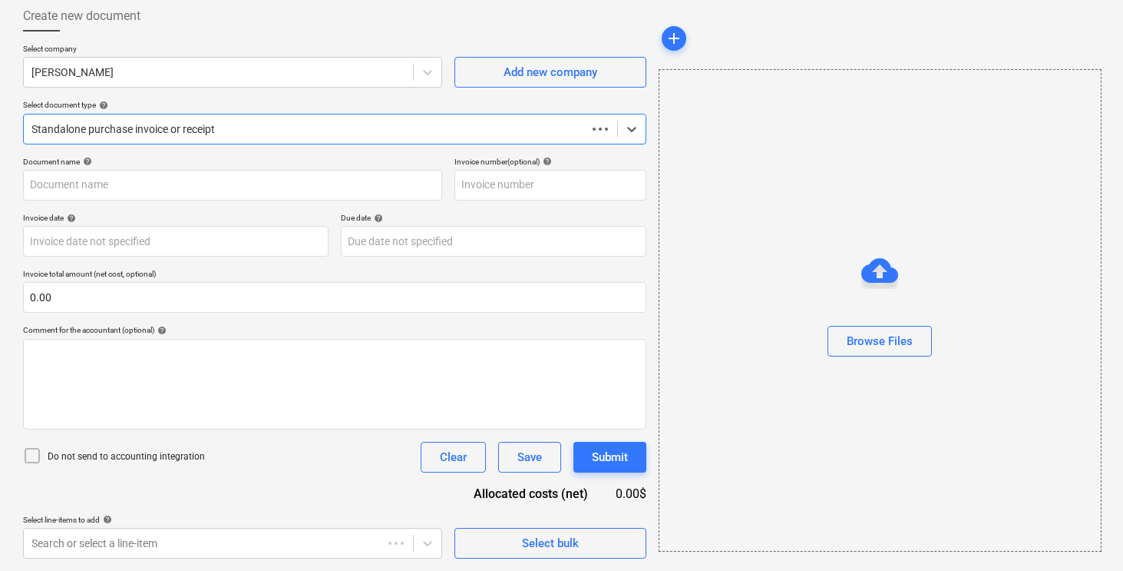
scroll to position [82, 0]
type input "[PERSON_NAME].pdf"
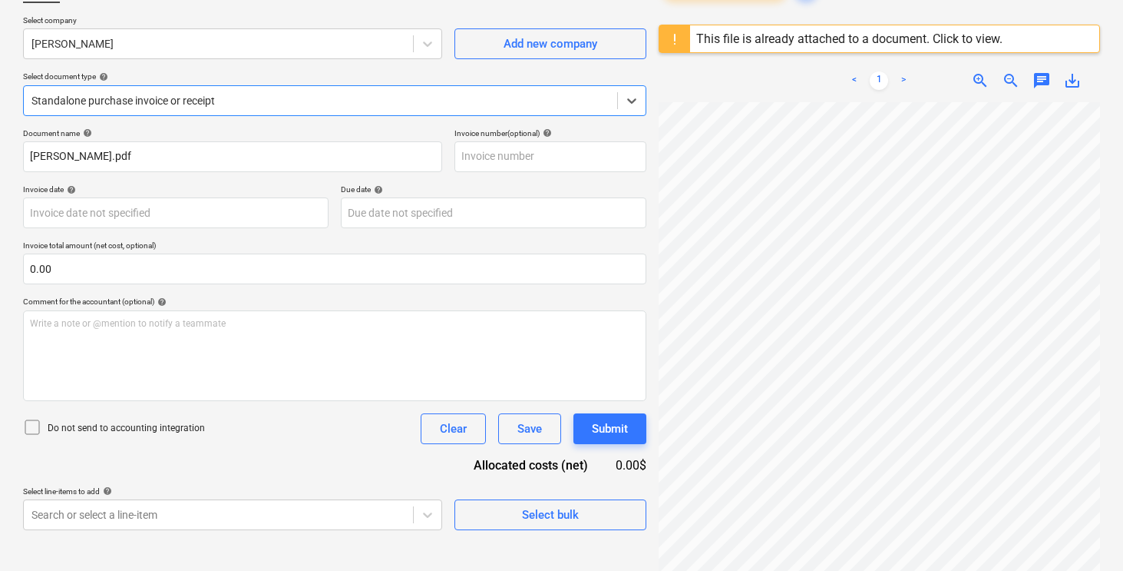
scroll to position [117, 0]
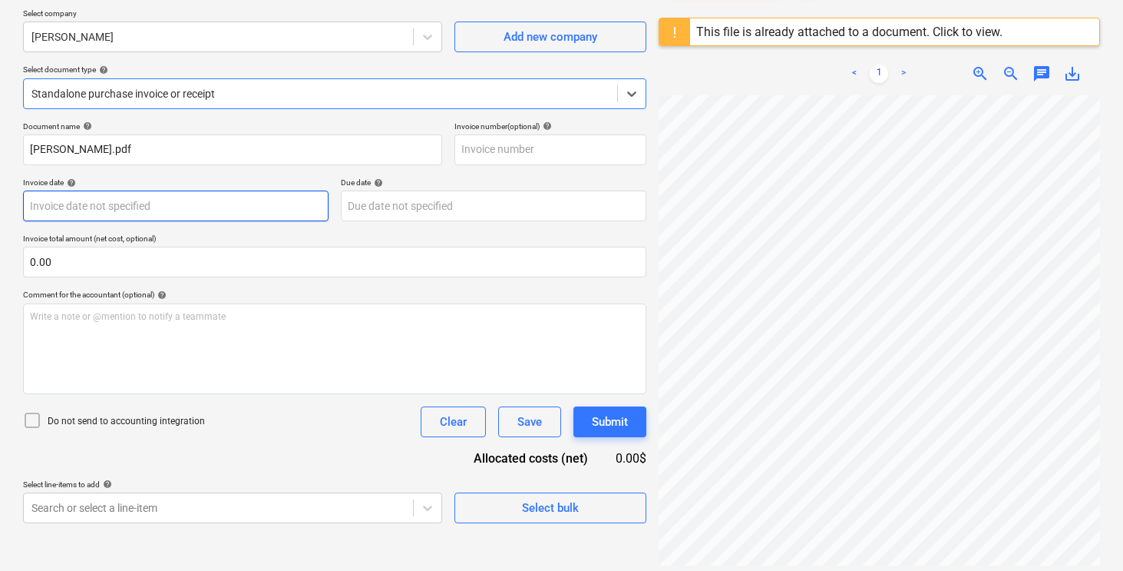
click at [207, 204] on body "Sales Projects Contacts Company Inbox 3 format_size keyboard_arrow_down help se…" at bounding box center [561, 168] width 1123 height 571
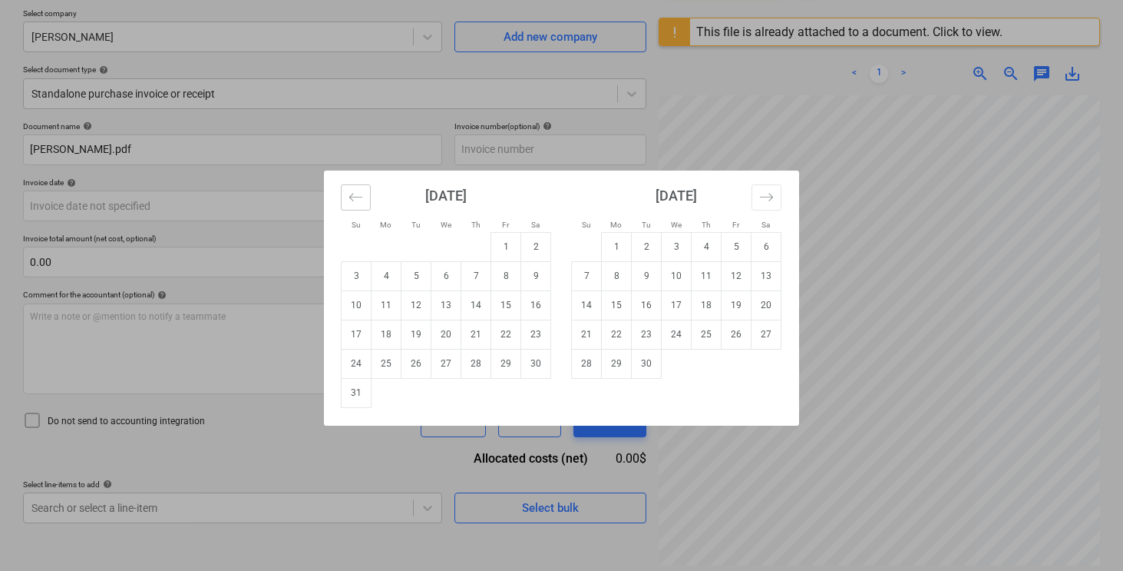
click at [351, 199] on icon "Move backward to switch to the previous month." at bounding box center [356, 197] width 15 height 15
click at [395, 301] on td "14" at bounding box center [387, 304] width 30 height 29
type input "[DATE]"
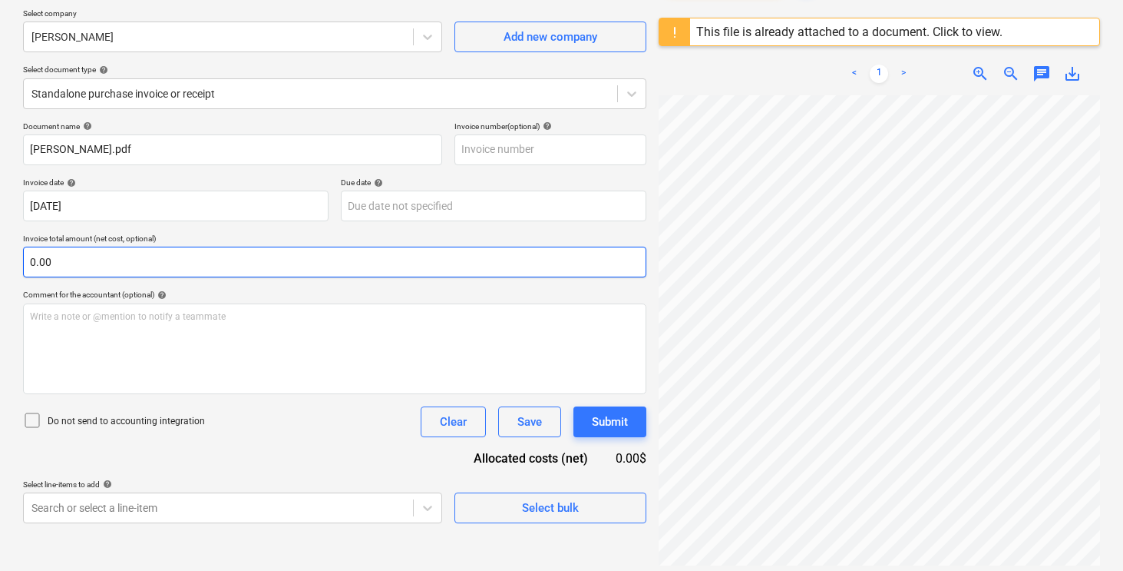
click at [198, 266] on input "0.00" at bounding box center [335, 261] width 624 height 31
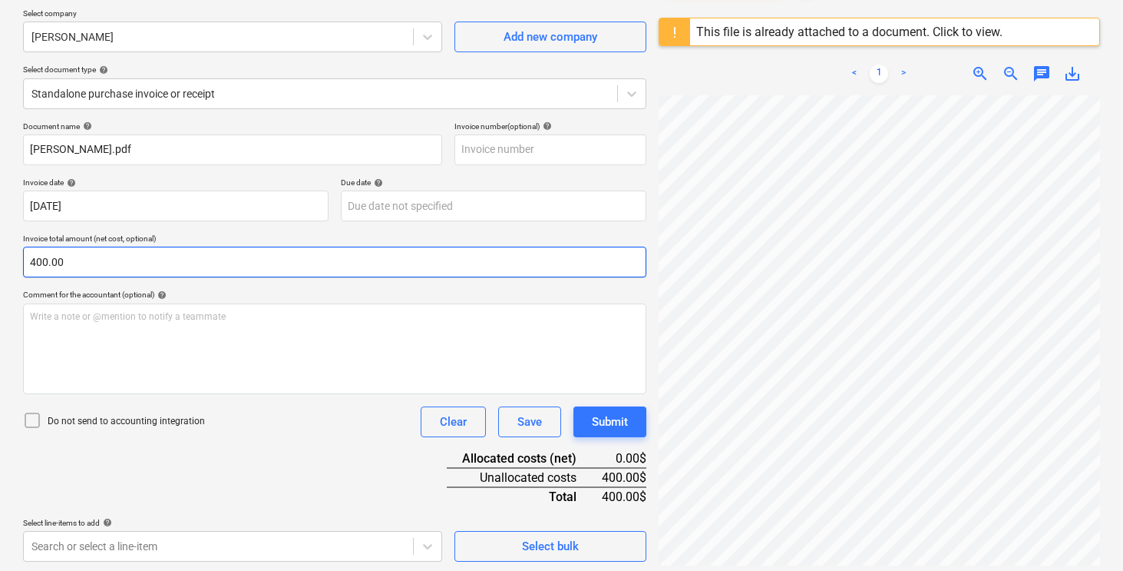
type input "400.00"
click at [308, 431] on div "Do not send to accounting integration Clear Save Submit" at bounding box center [335, 421] width 624 height 31
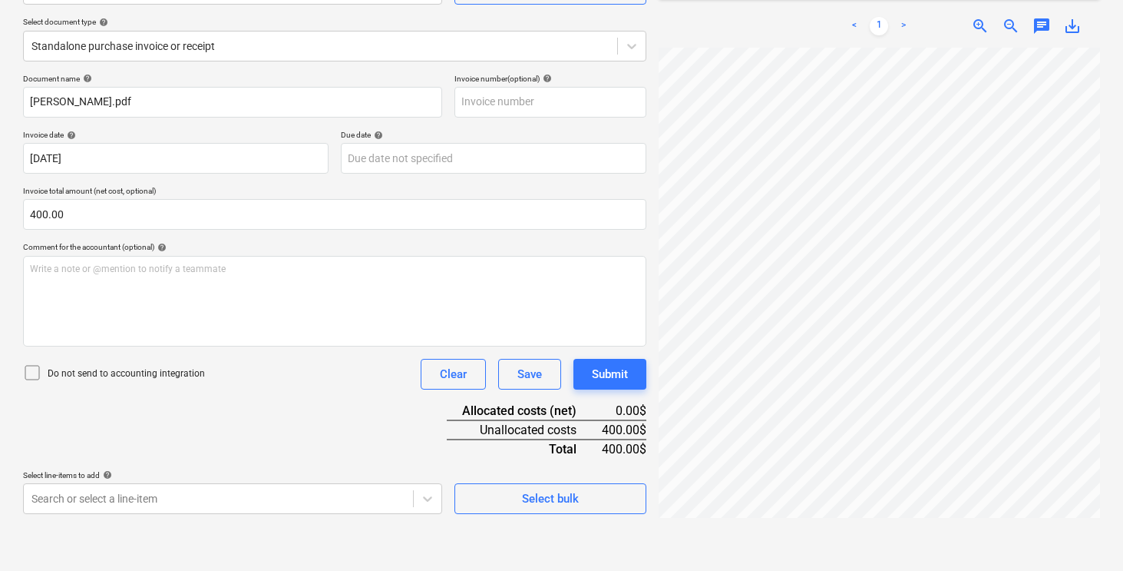
scroll to position [182, 0]
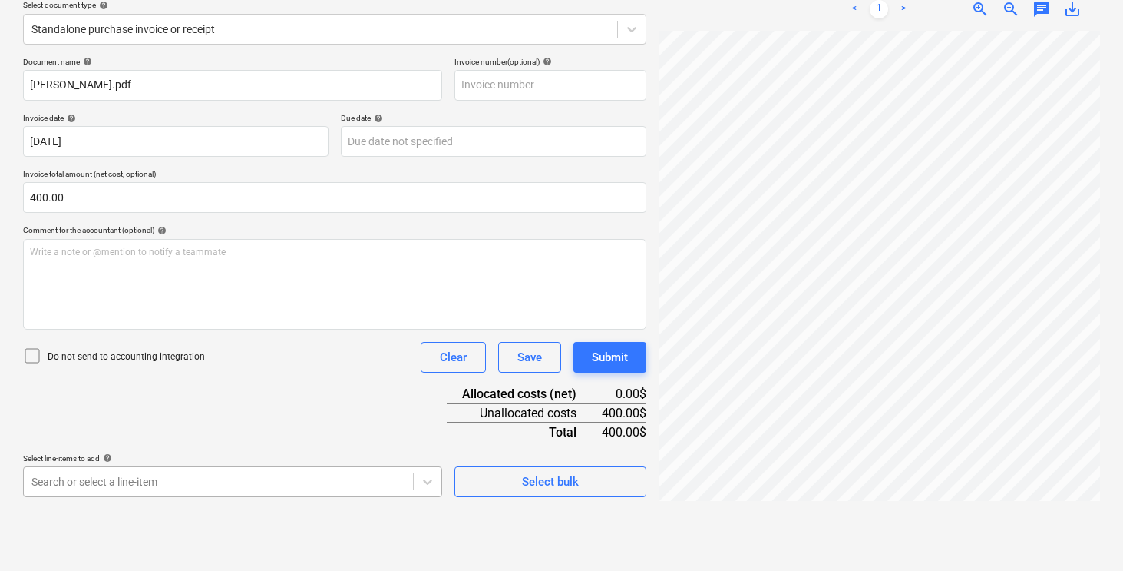
click at [260, 389] on body "Sales Projects Contacts Company Inbox 3 format_size keyboard_arrow_down help se…" at bounding box center [561, 103] width 1123 height 571
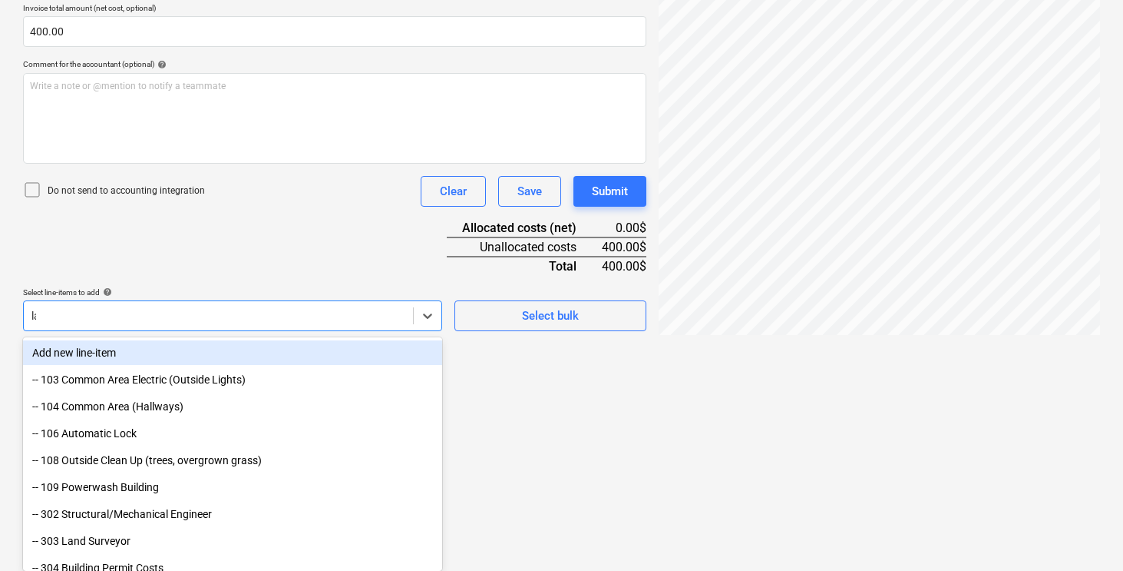
scroll to position [245, 0]
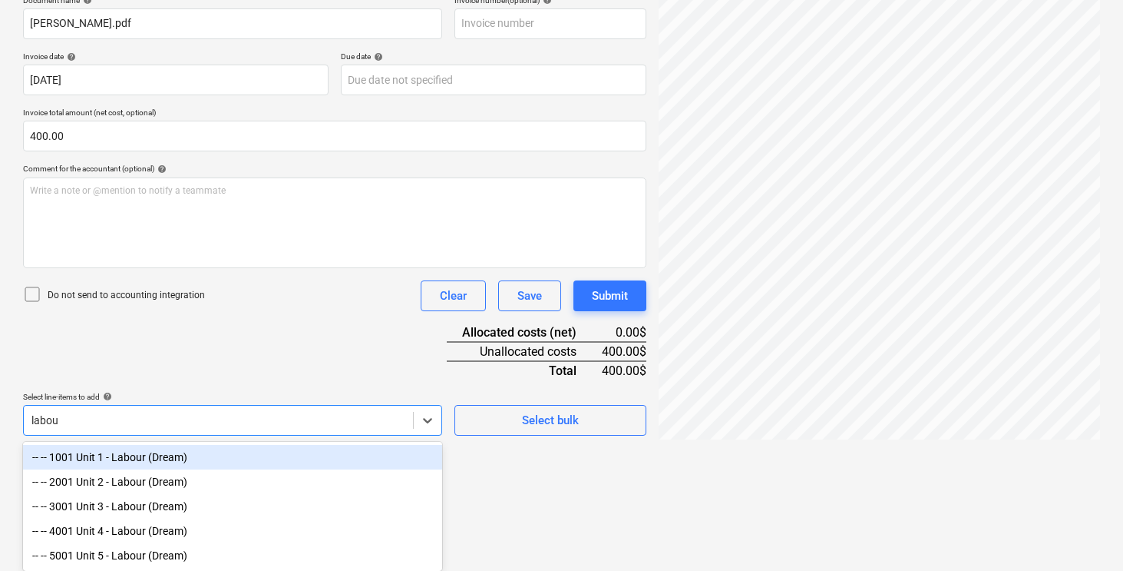
type input "labour"
click at [200, 455] on div "-- -- 1001 Unit 1 - Labour (Dream)" at bounding box center [232, 457] width 419 height 25
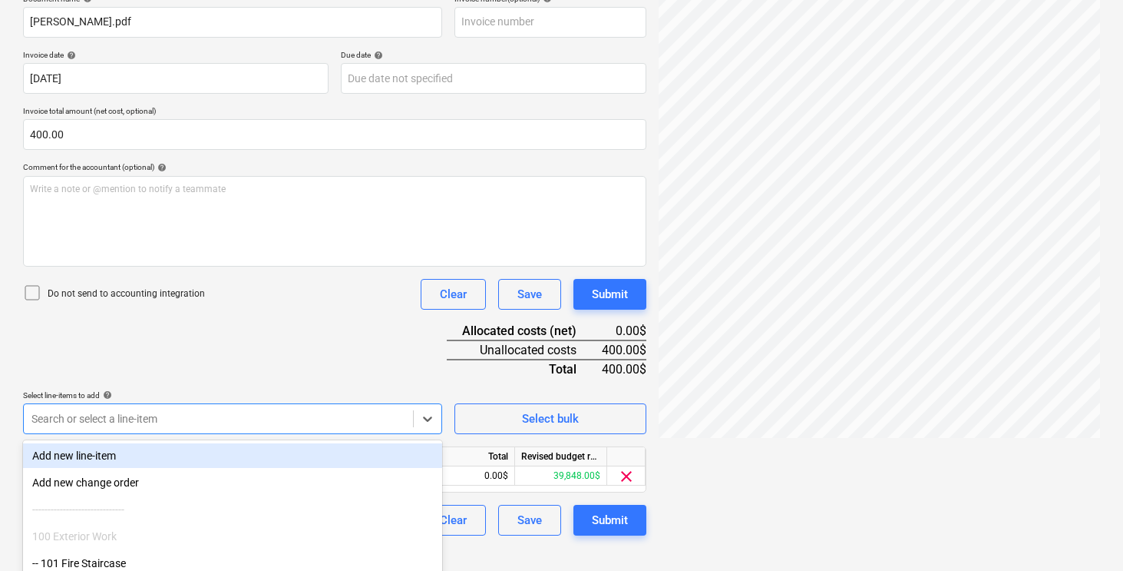
click at [272, 356] on div "Document name help [PERSON_NAME].pdf Invoice number (optional) help Invoice dat…" at bounding box center [335, 264] width 624 height 541
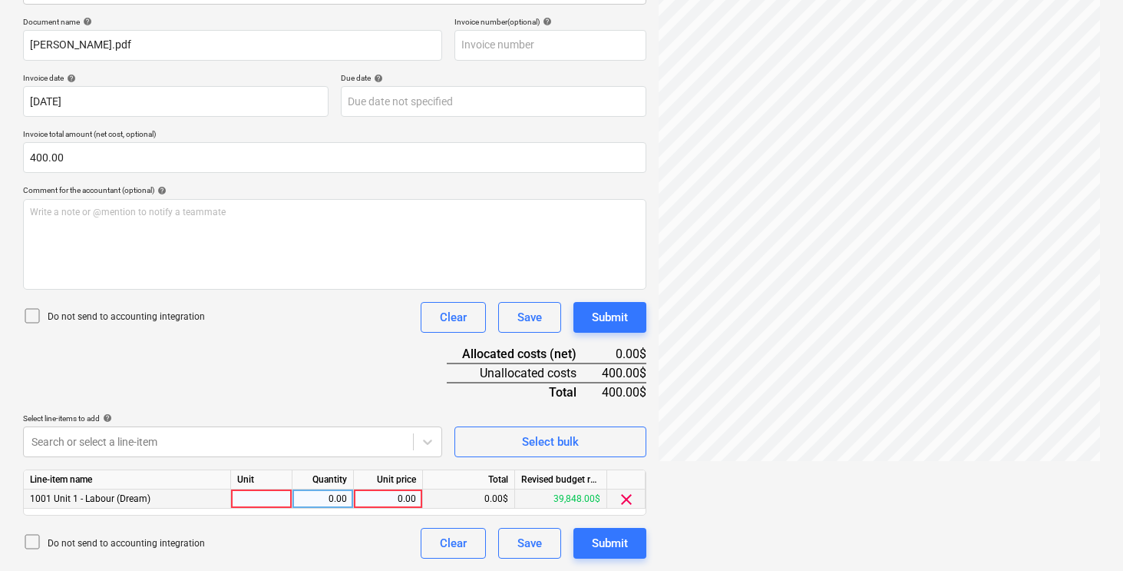
click at [260, 498] on div at bounding box center [261, 498] width 61 height 19
type input "pcs"
type input "400"
click at [306, 382] on div "Document name help [PERSON_NAME].pdf Invoice number (optional) help Invoice dat…" at bounding box center [335, 287] width 624 height 541
click at [615, 538] on div "Submit" at bounding box center [610, 543] width 36 height 20
